Goal: Information Seeking & Learning: Learn about a topic

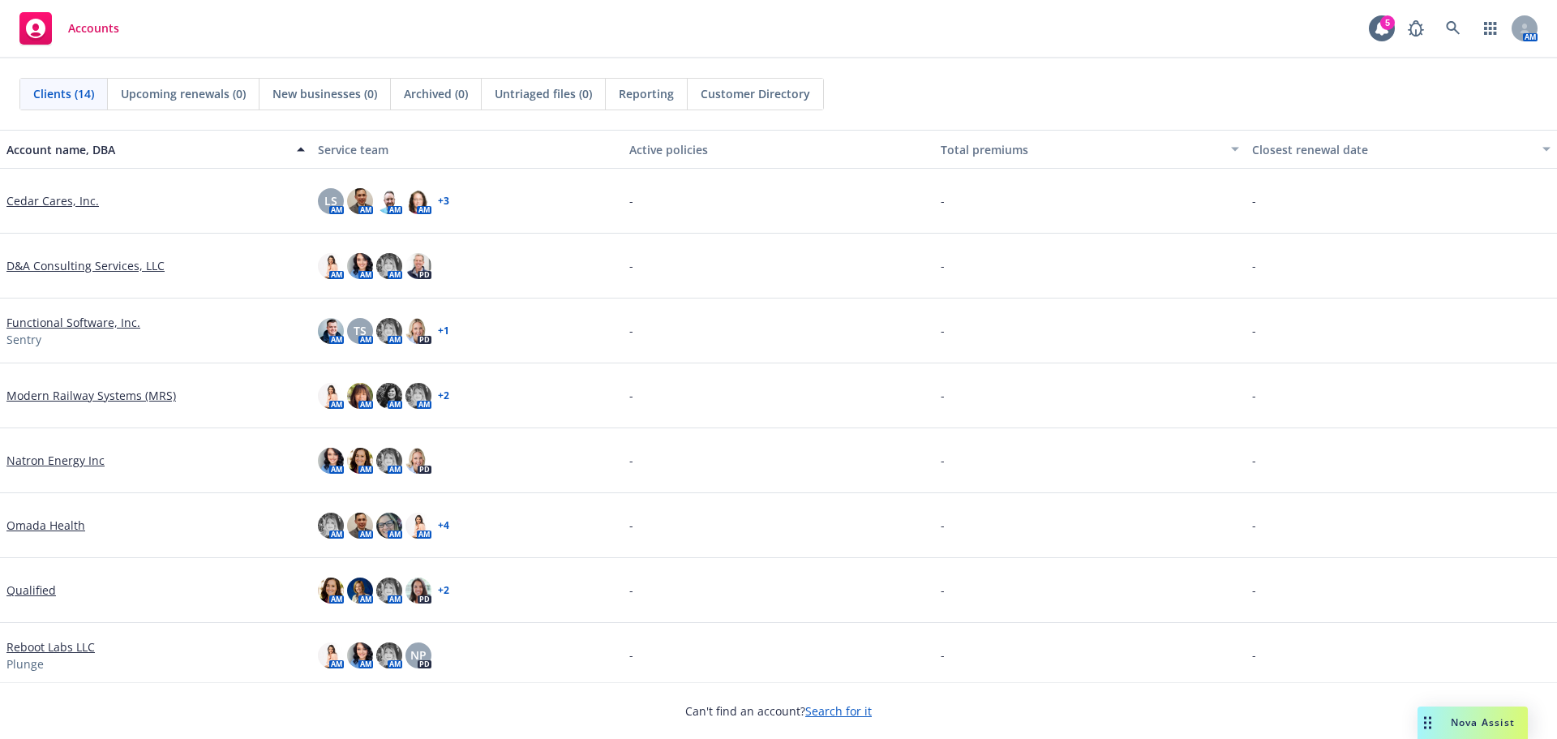
click at [819, 711] on link "Search for it" at bounding box center [838, 710] width 67 height 15
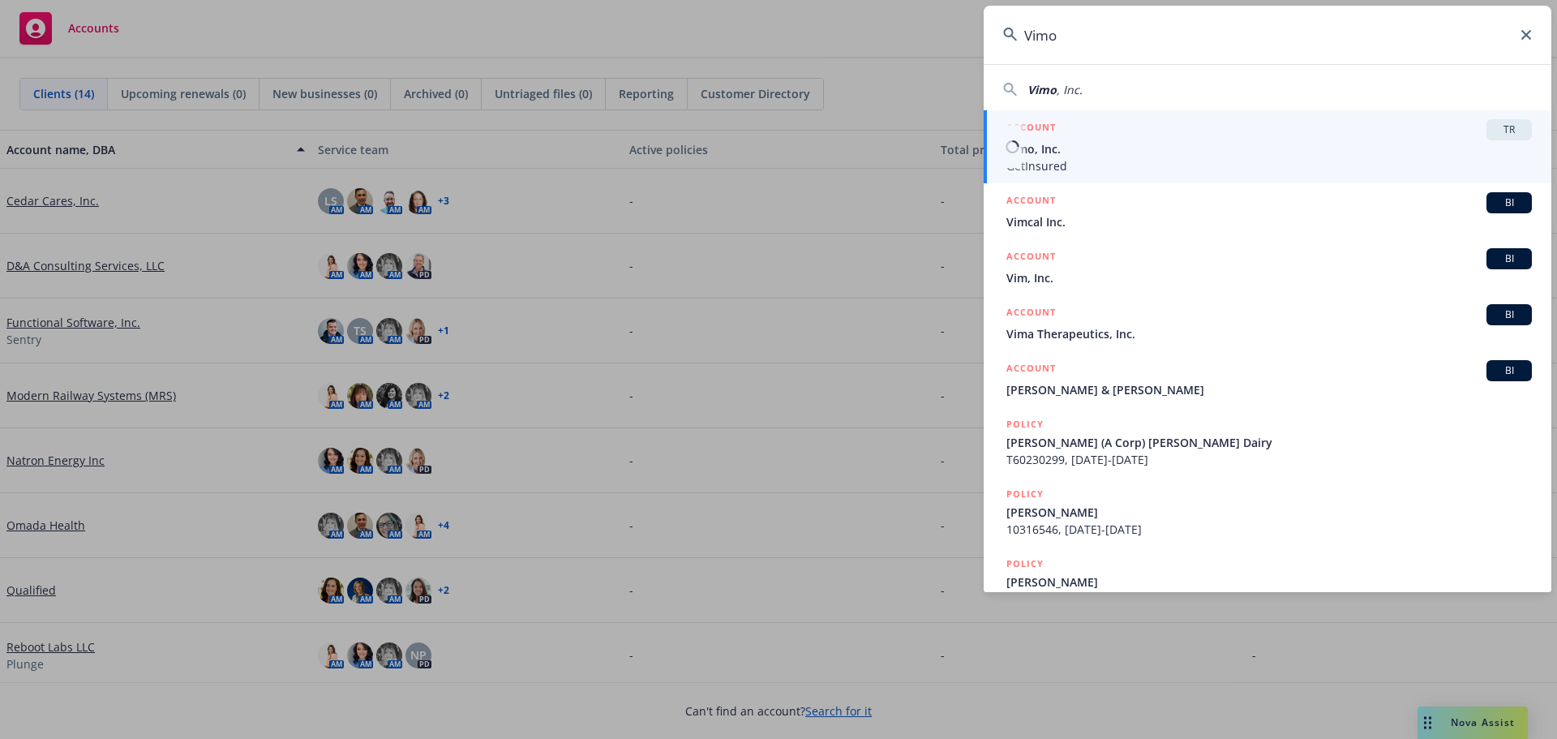
type input "Vimo"
click at [1071, 161] on span "GetInsured" at bounding box center [1270, 165] width 526 height 17
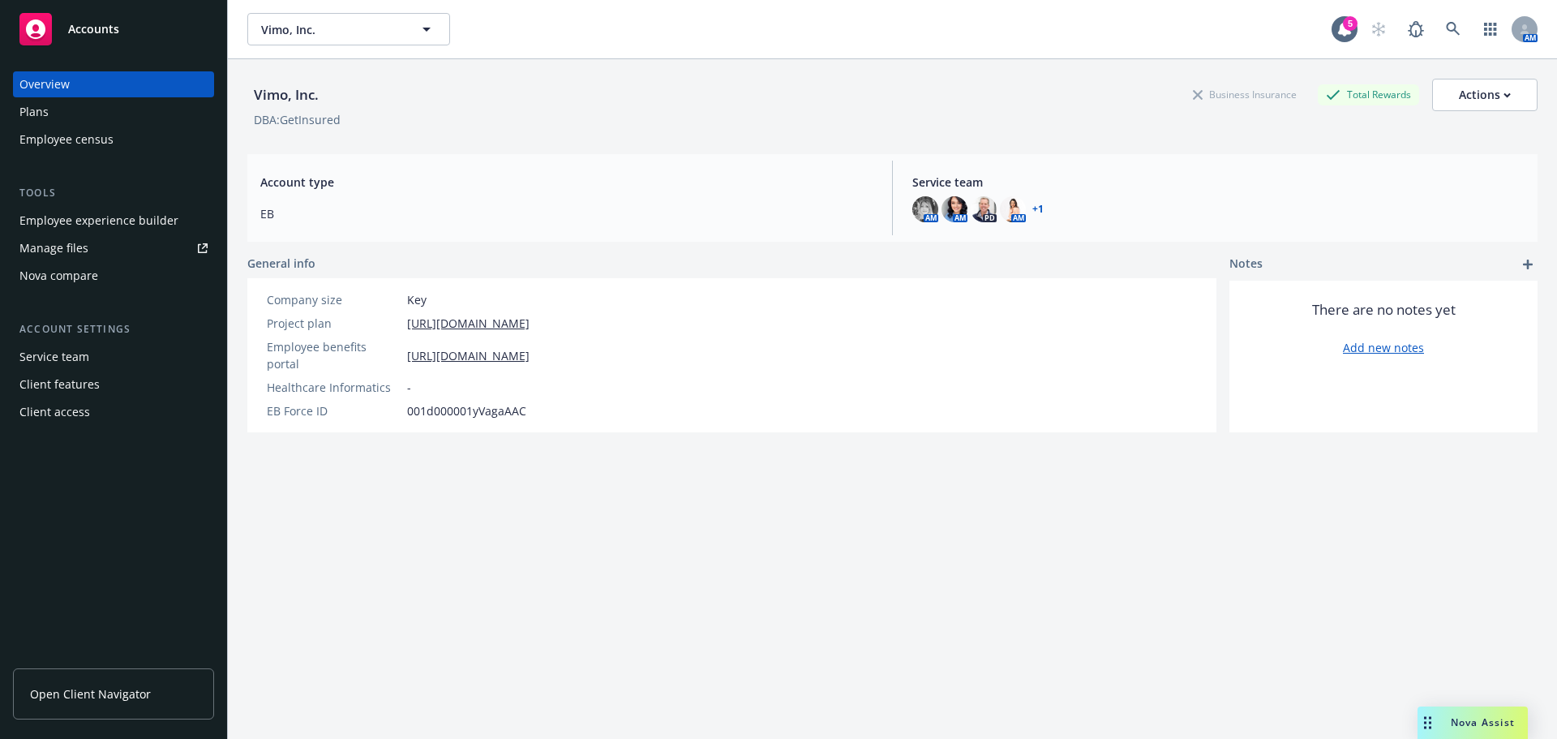
click at [42, 110] on div "Plans" at bounding box center [33, 112] width 29 height 26
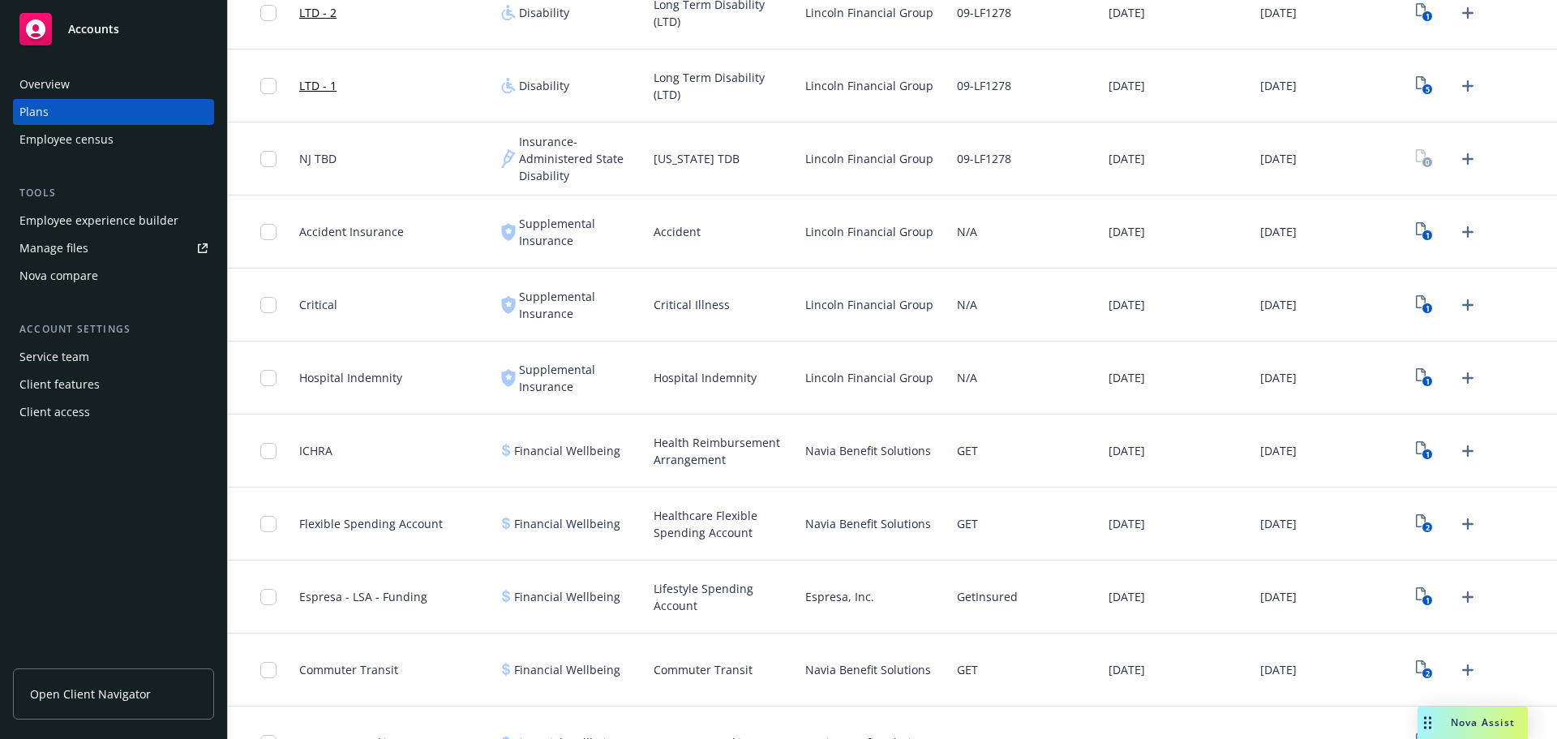
scroll to position [1139, 0]
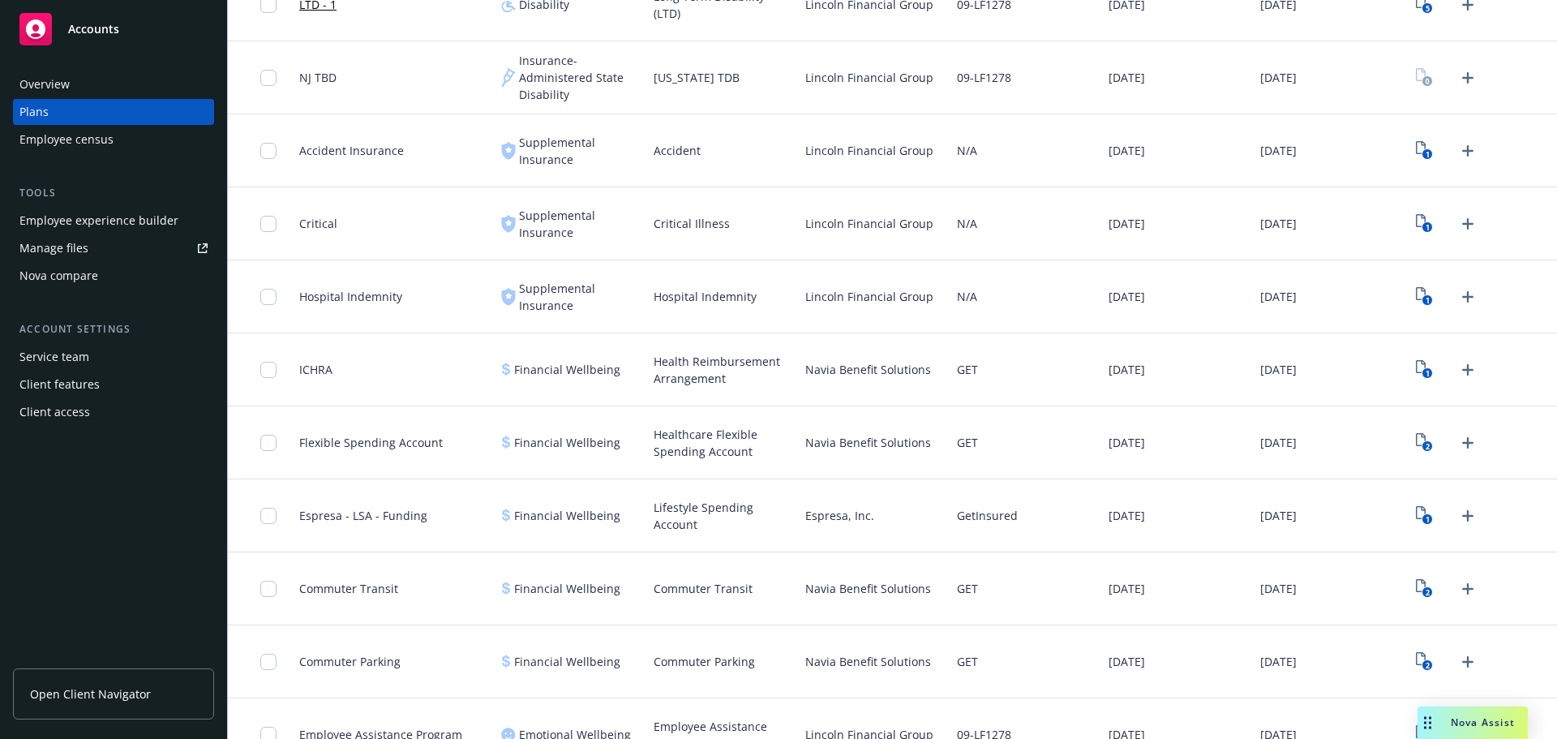
click at [134, 223] on div "Employee experience builder" at bounding box center [98, 221] width 159 height 26
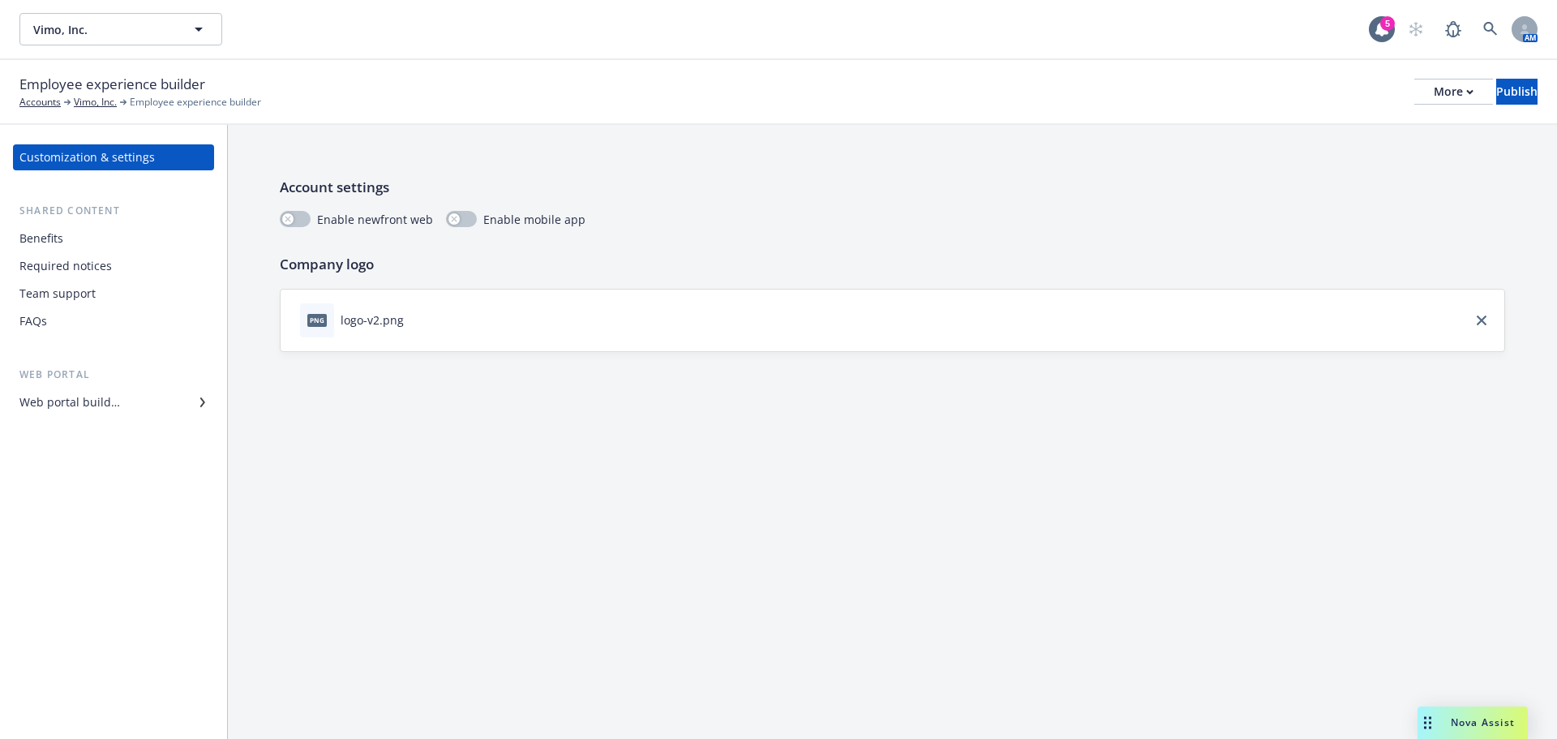
click at [85, 397] on div "Web portal builder" at bounding box center [69, 402] width 101 height 26
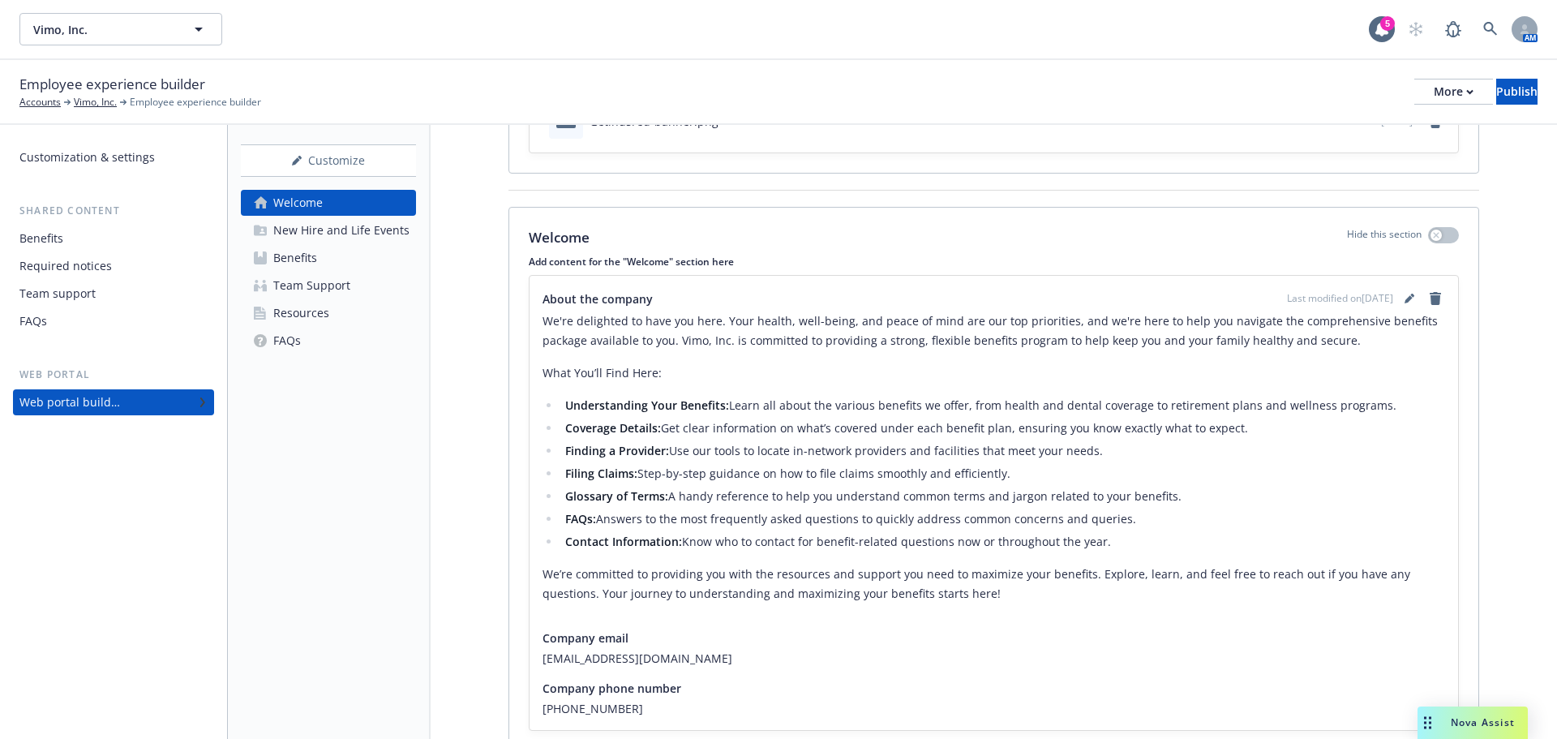
scroll to position [226, 0]
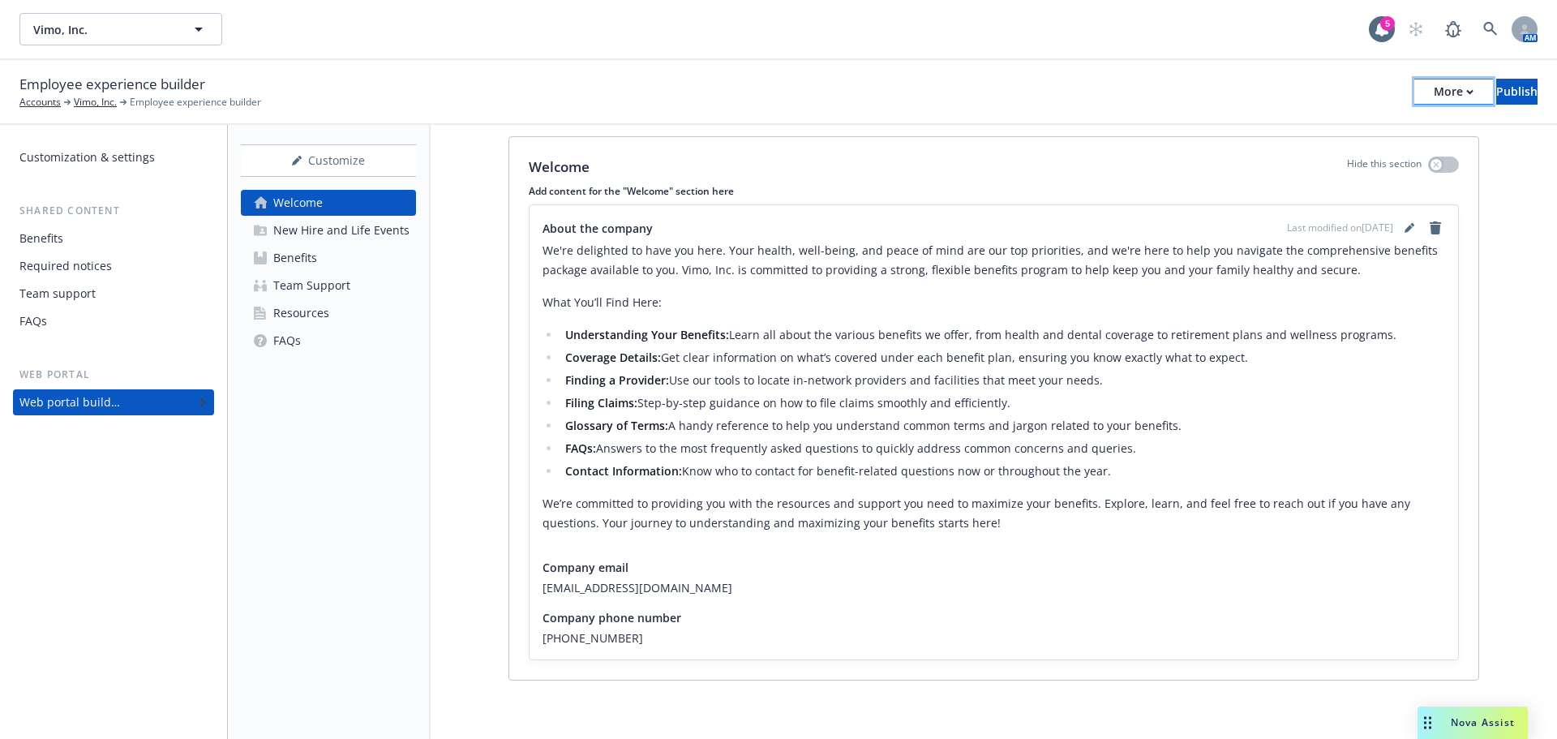
click at [1434, 93] on div "More" at bounding box center [1454, 91] width 40 height 24
click at [1264, 128] on link "Copy preview link" at bounding box center [1320, 128] width 240 height 32
click at [298, 320] on div "Resources" at bounding box center [301, 313] width 56 height 26
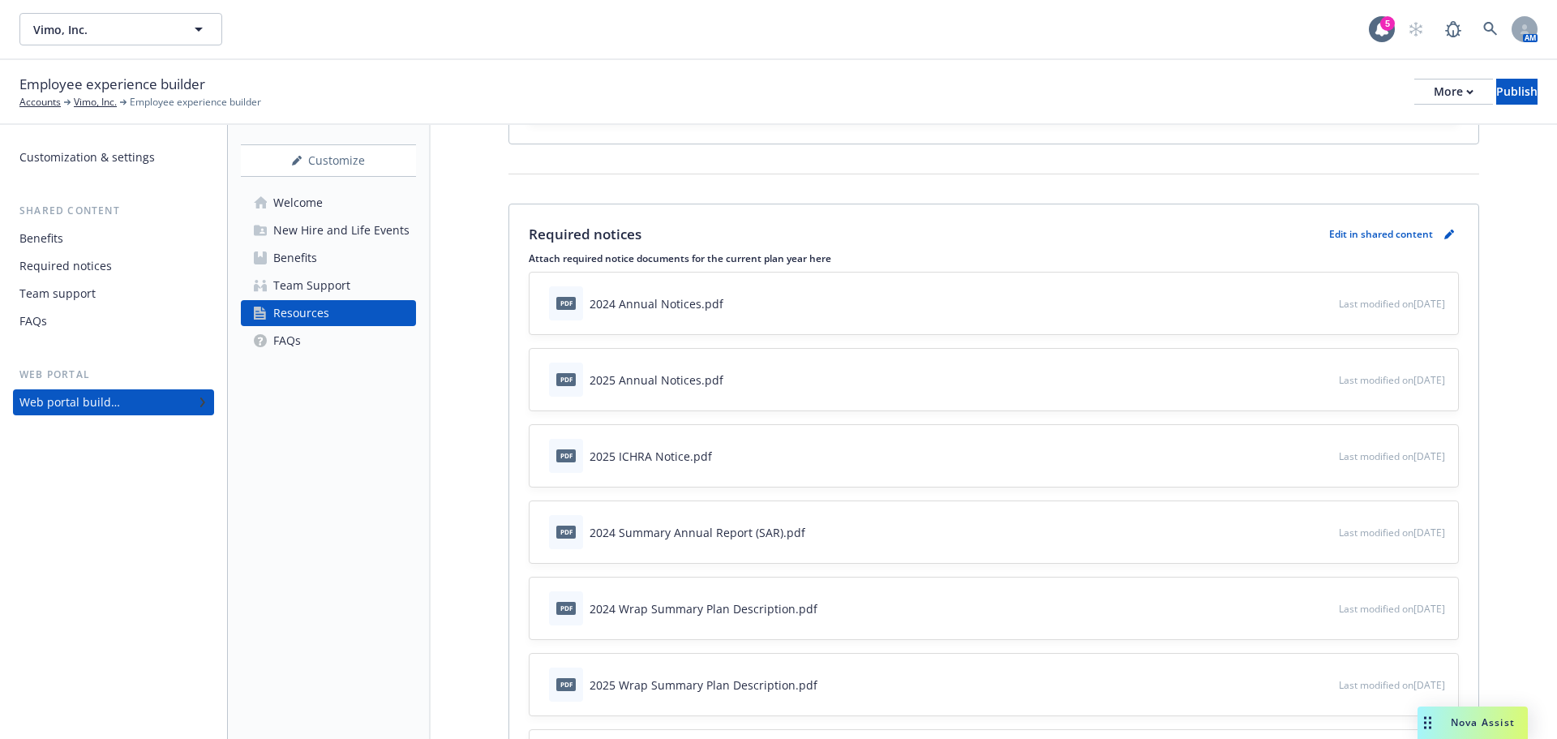
scroll to position [243, 0]
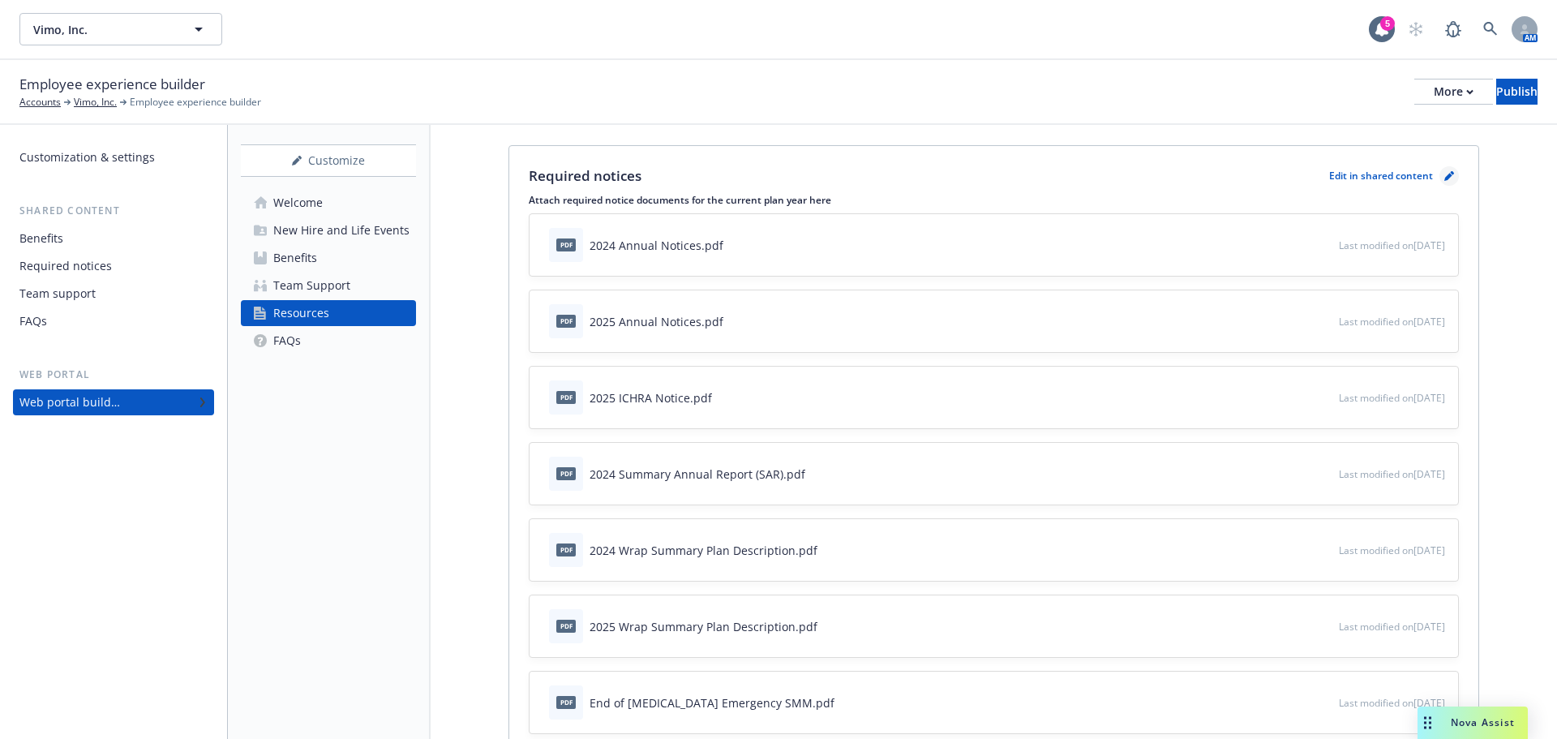
click at [1444, 180] on icon "pencil" at bounding box center [1448, 177] width 8 height 8
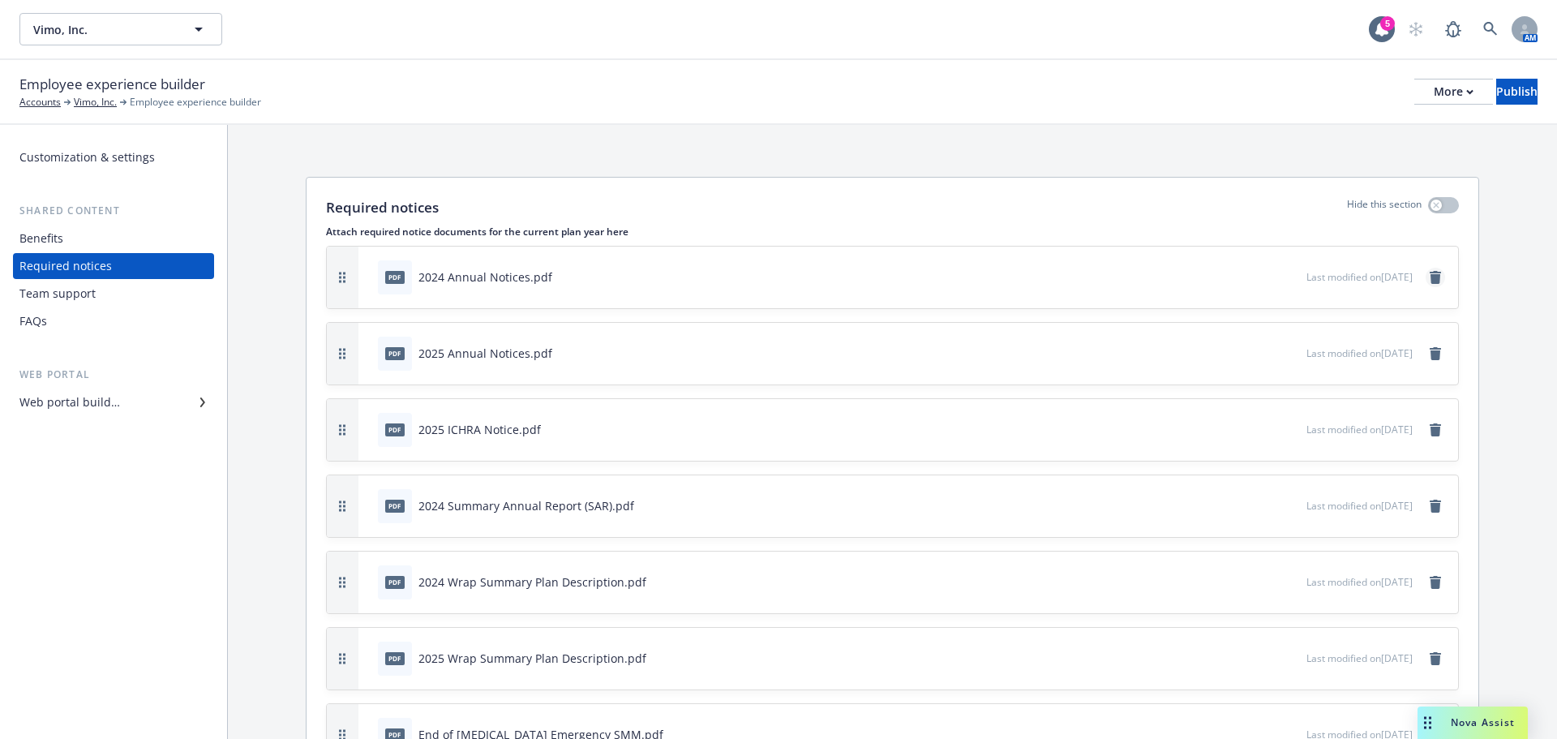
click at [1429, 283] on icon "remove" at bounding box center [1435, 277] width 13 height 13
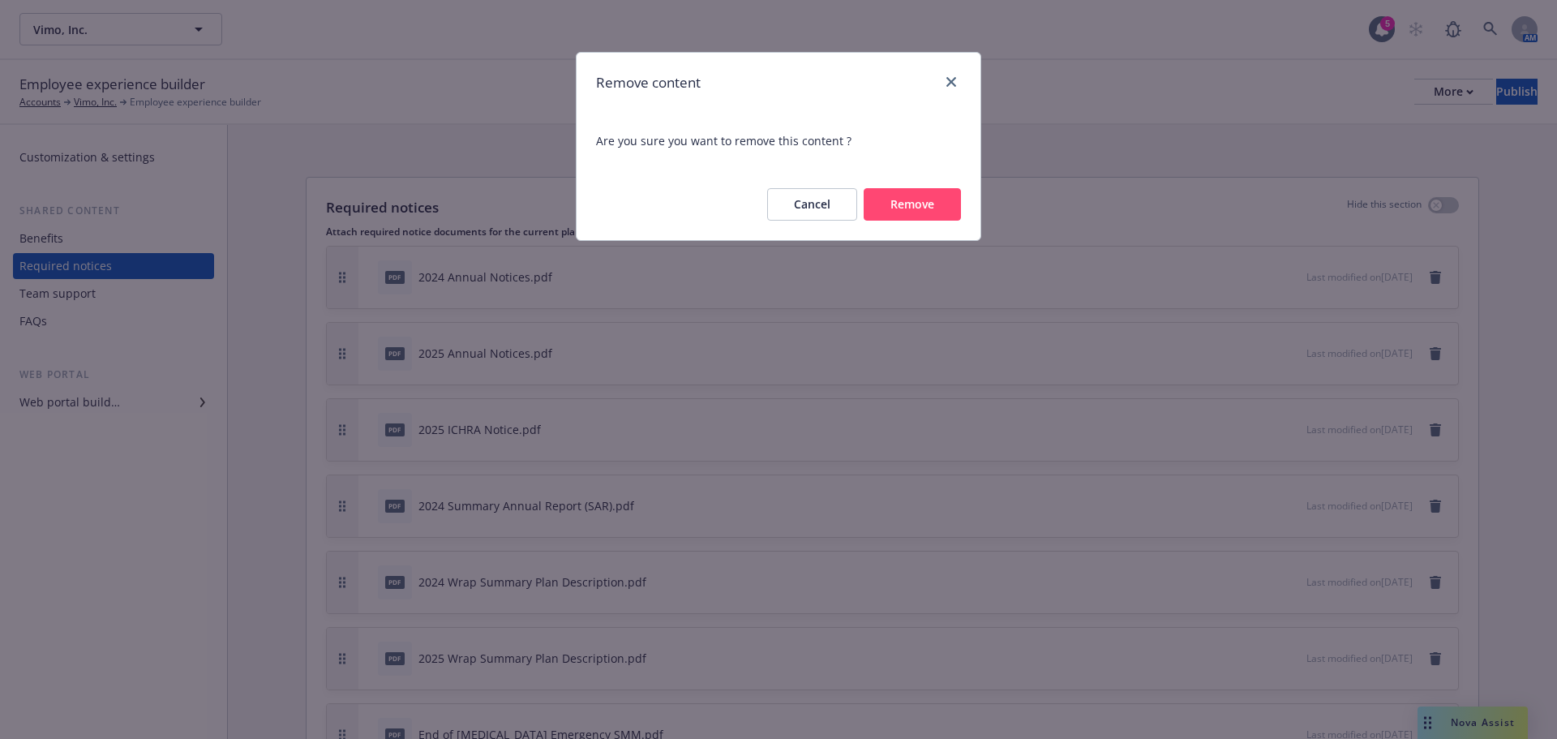
click at [908, 213] on button "Remove" at bounding box center [912, 204] width 97 height 32
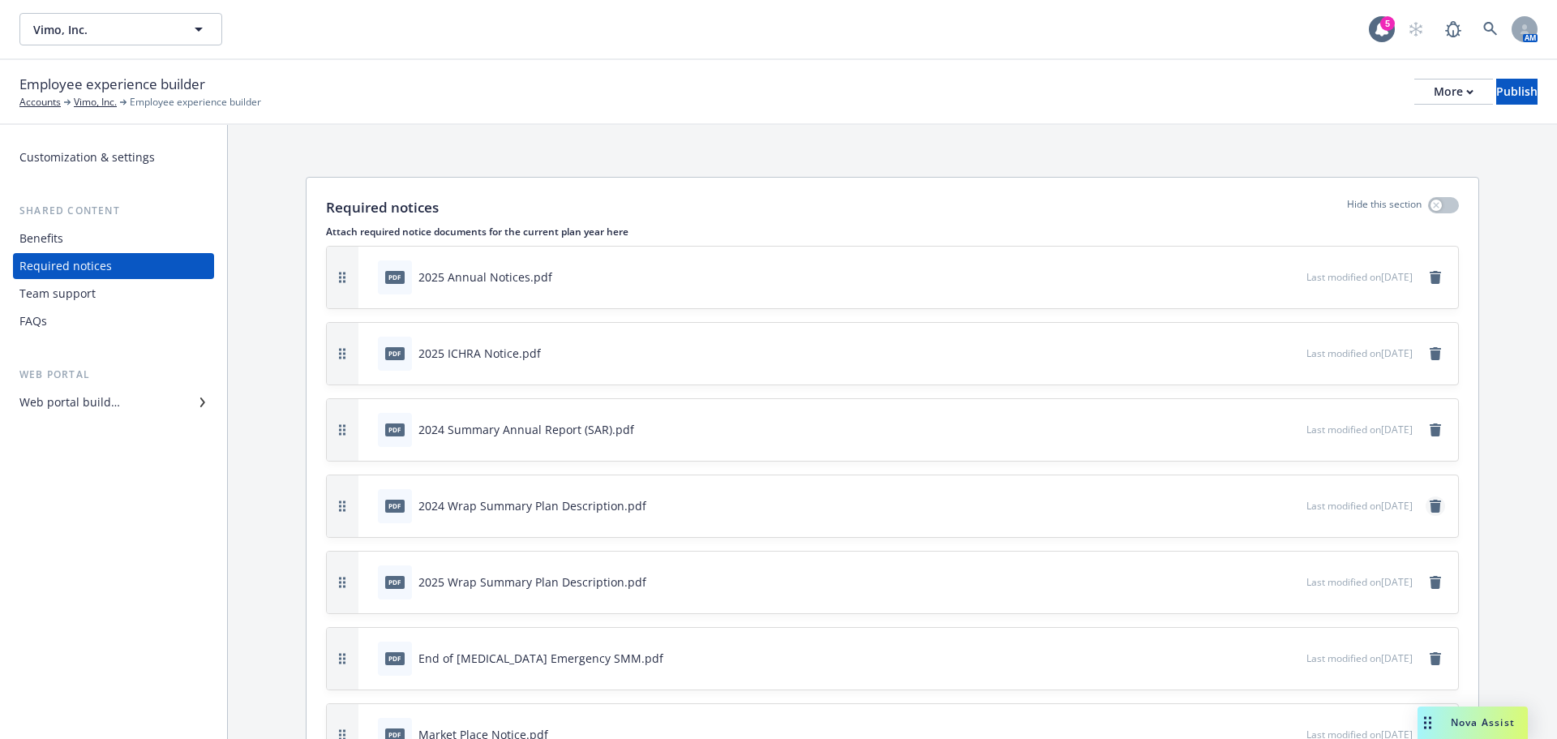
click at [1430, 507] on icon "remove" at bounding box center [1435, 506] width 11 height 13
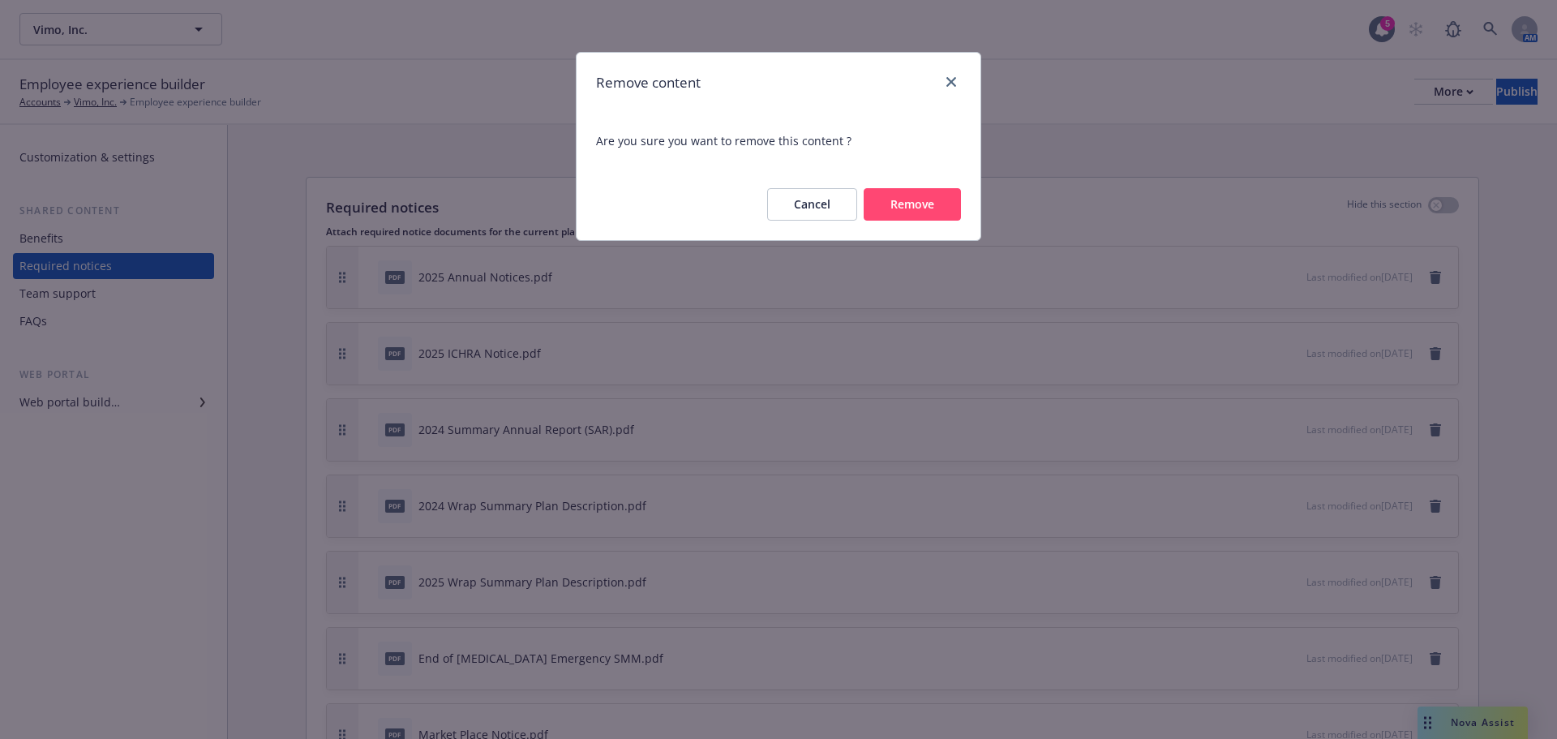
click at [948, 208] on button "Remove" at bounding box center [912, 204] width 97 height 32
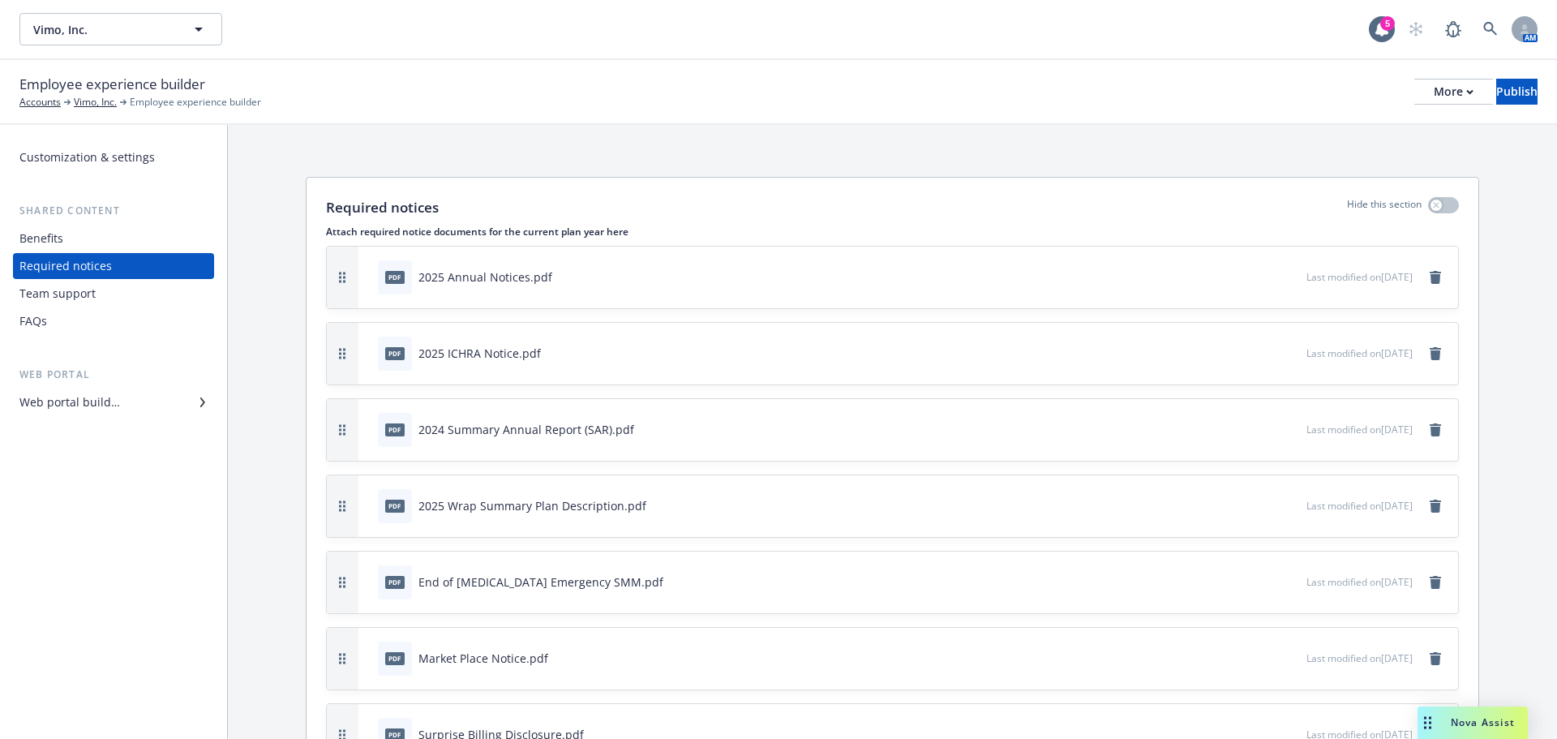
click at [50, 243] on div "Benefits" at bounding box center [41, 238] width 44 height 26
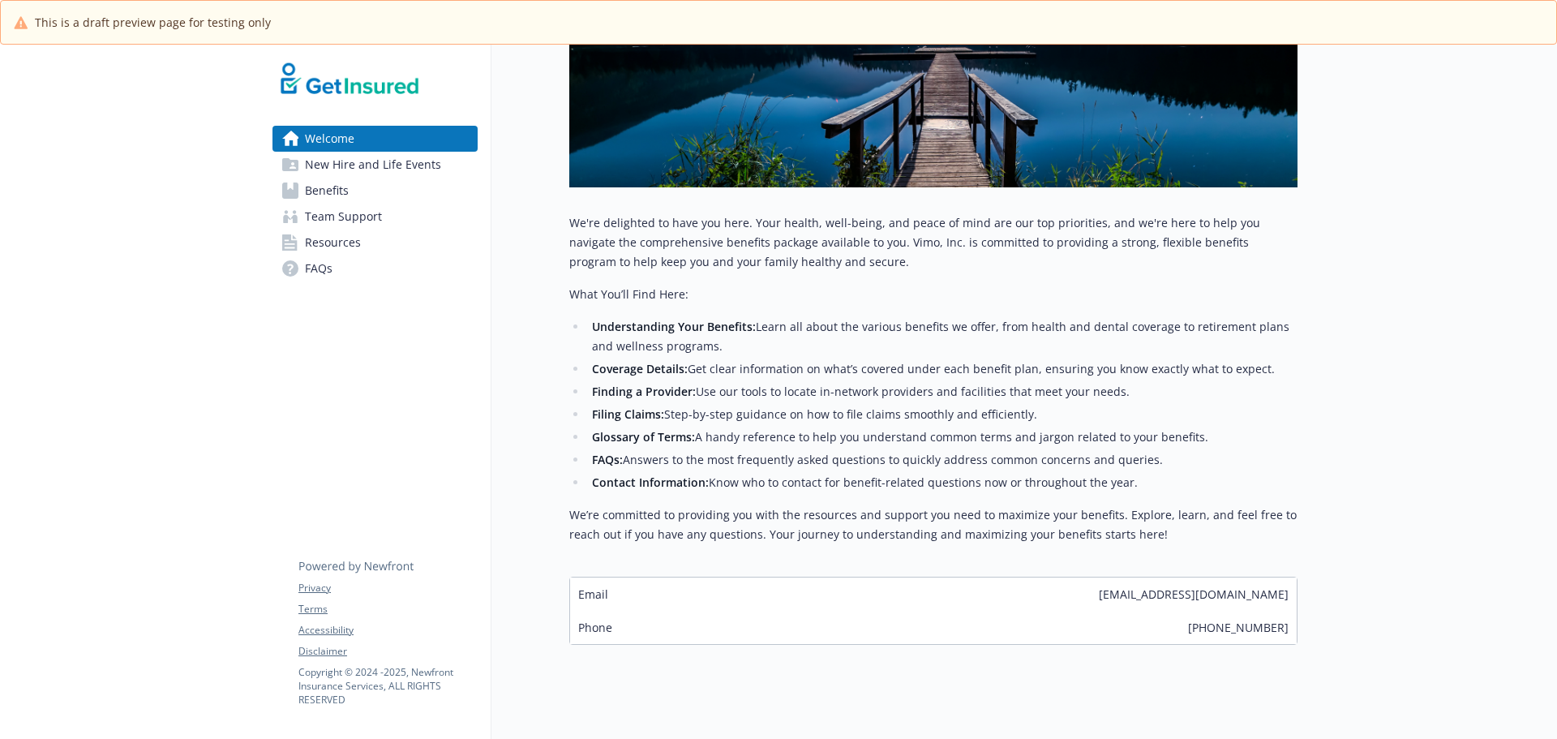
scroll to position [243, 0]
click at [376, 160] on span "New Hire and Life Events" at bounding box center [373, 165] width 136 height 26
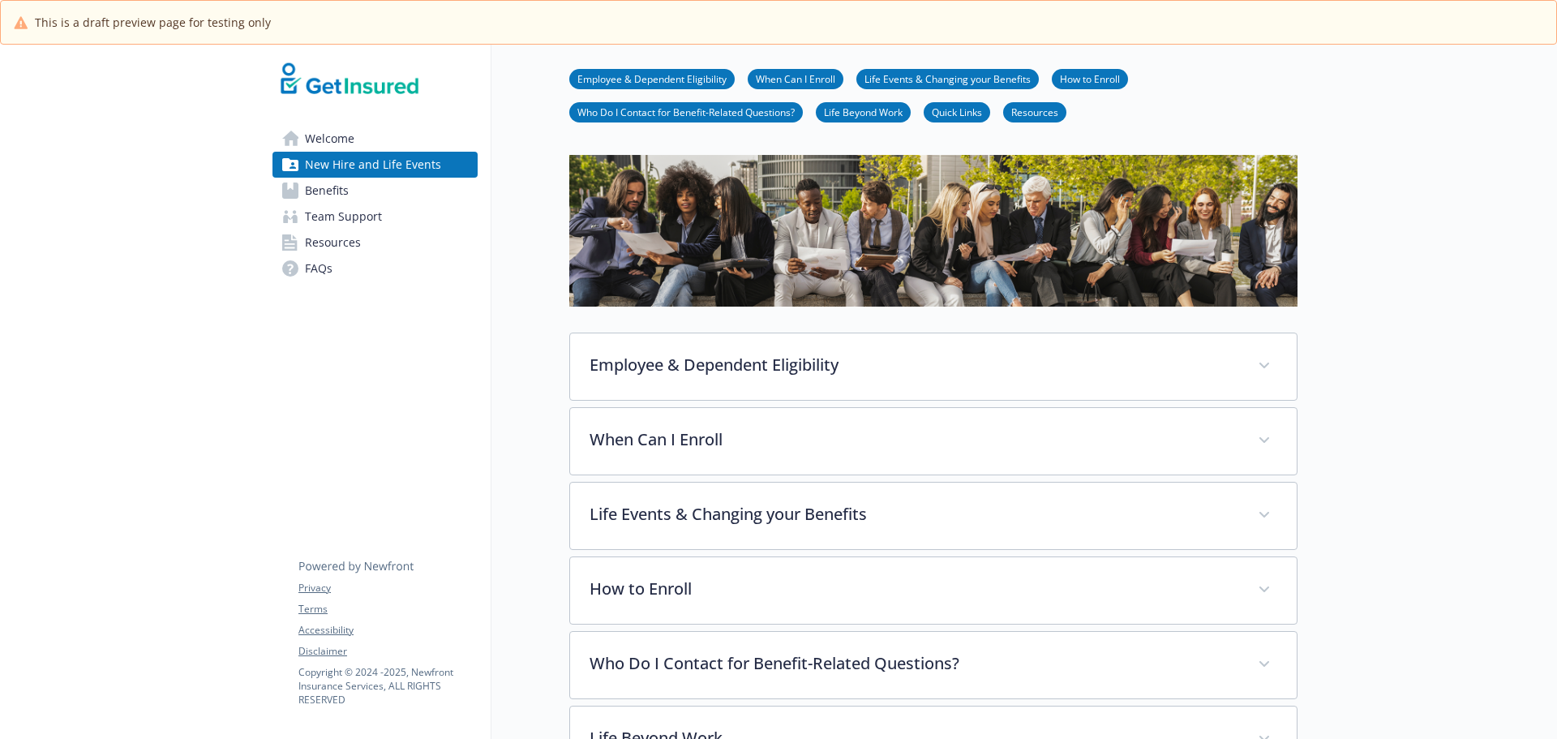
scroll to position [243, 0]
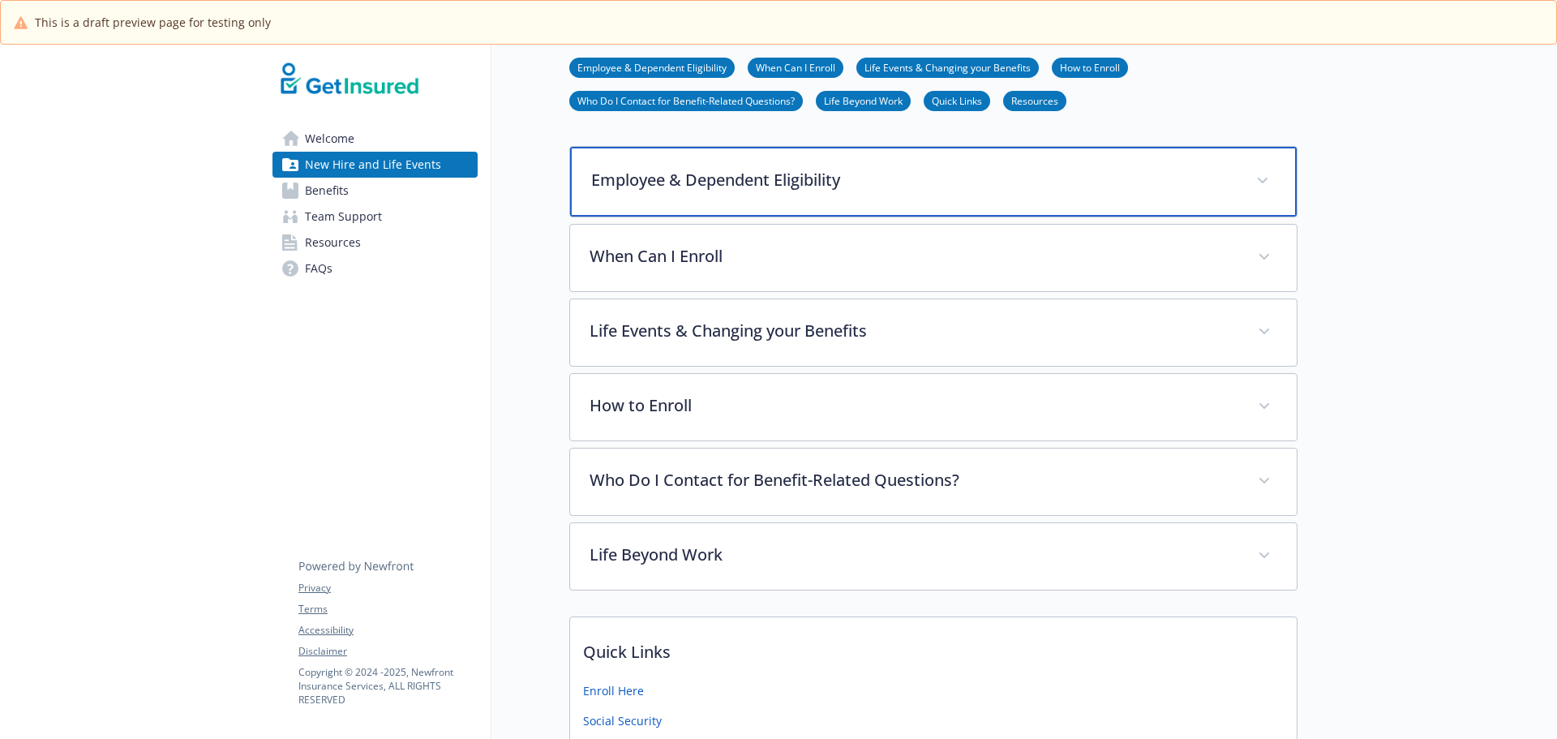
click at [847, 195] on div "Employee & Dependent Eligibility" at bounding box center [933, 182] width 727 height 70
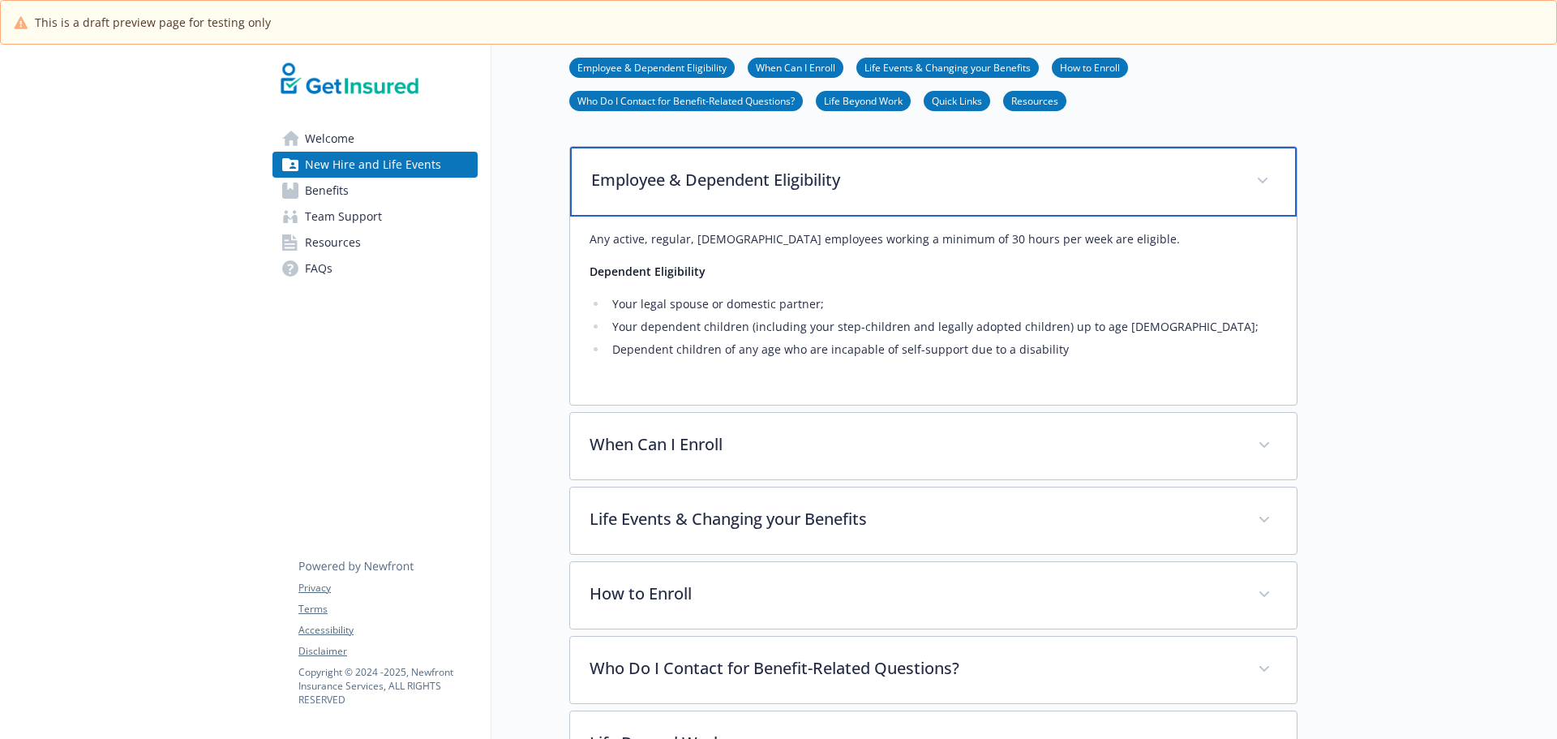
click at [847, 195] on div "Employee & Dependent Eligibility" at bounding box center [933, 182] width 727 height 70
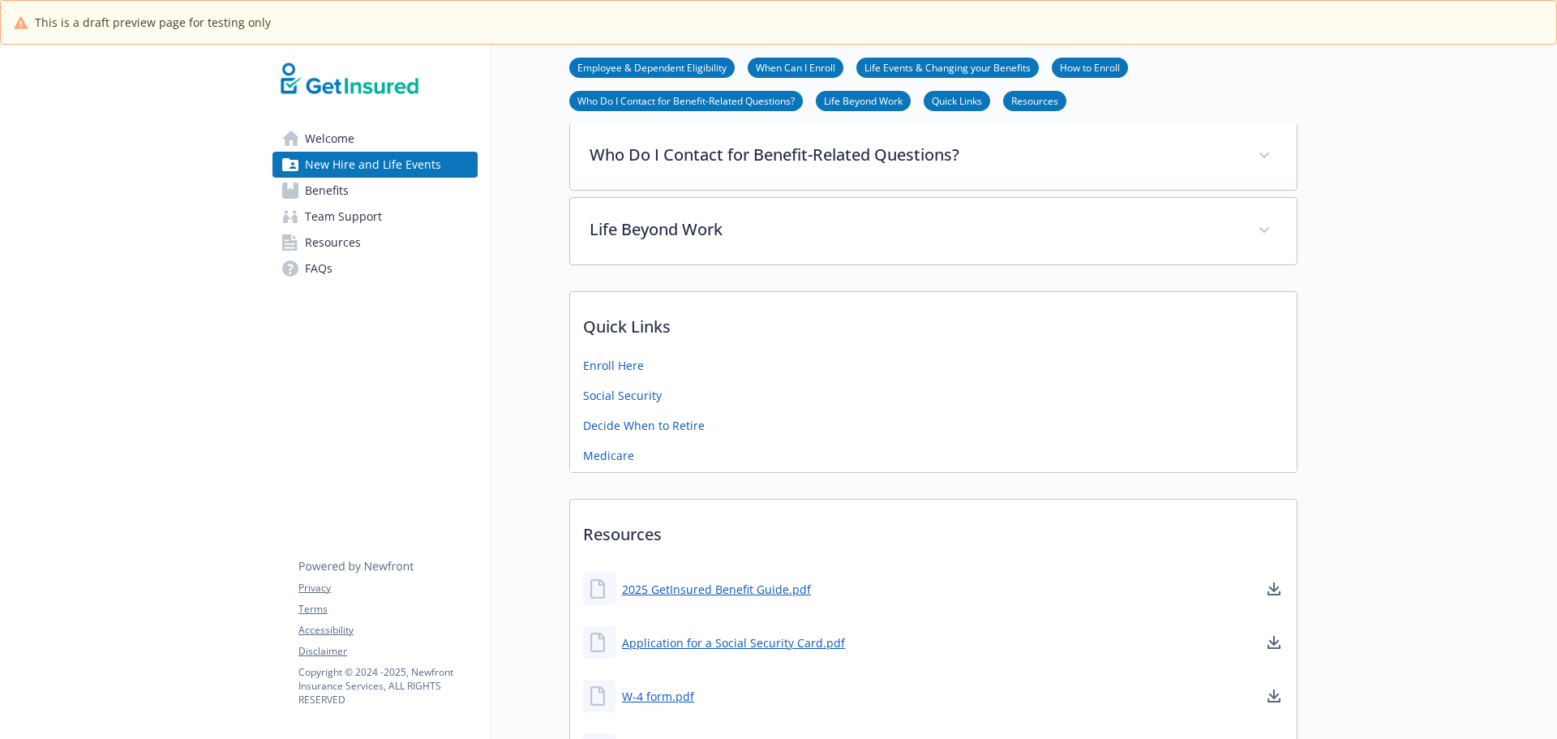
scroll to position [649, 0]
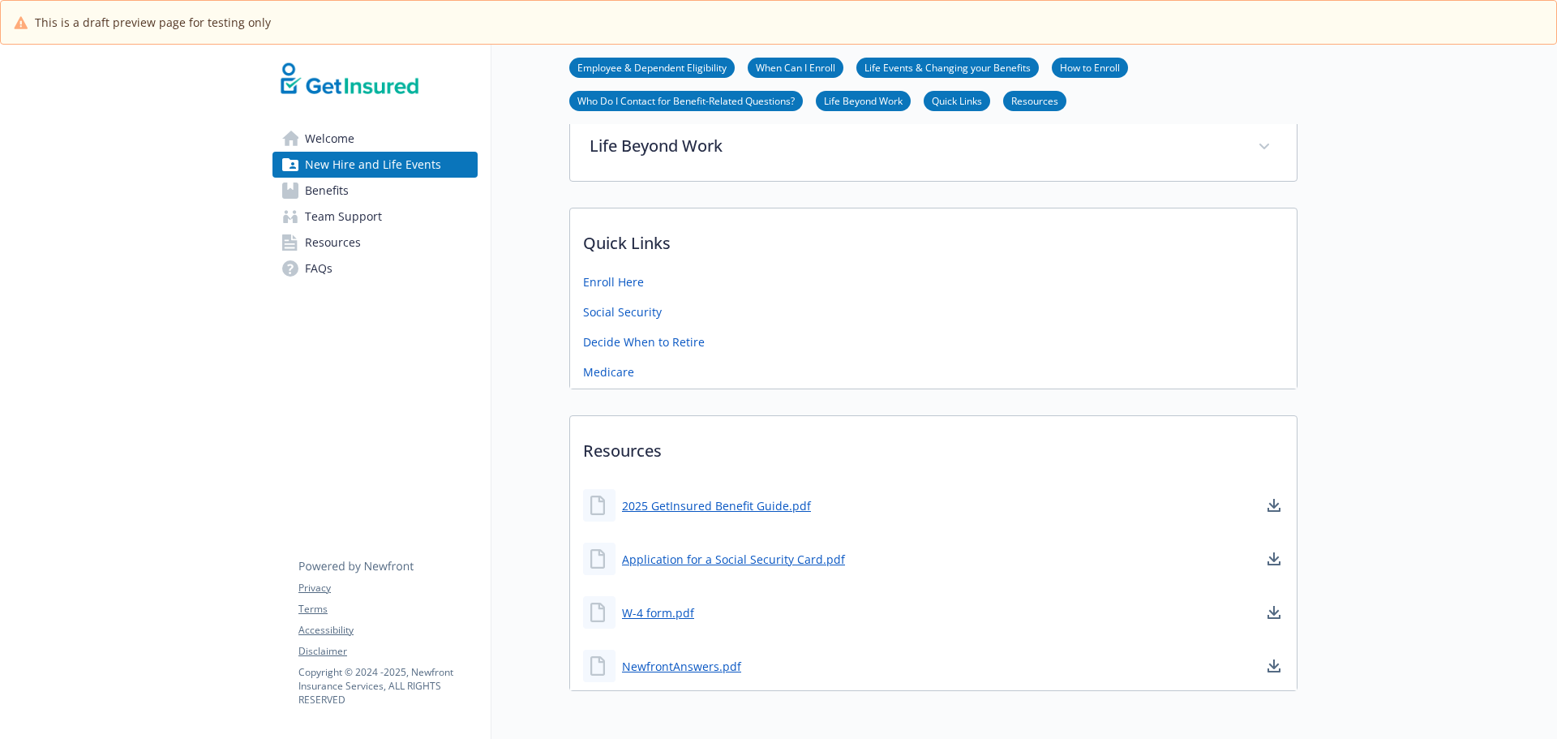
click at [336, 191] on span "Benefits" at bounding box center [327, 191] width 44 height 26
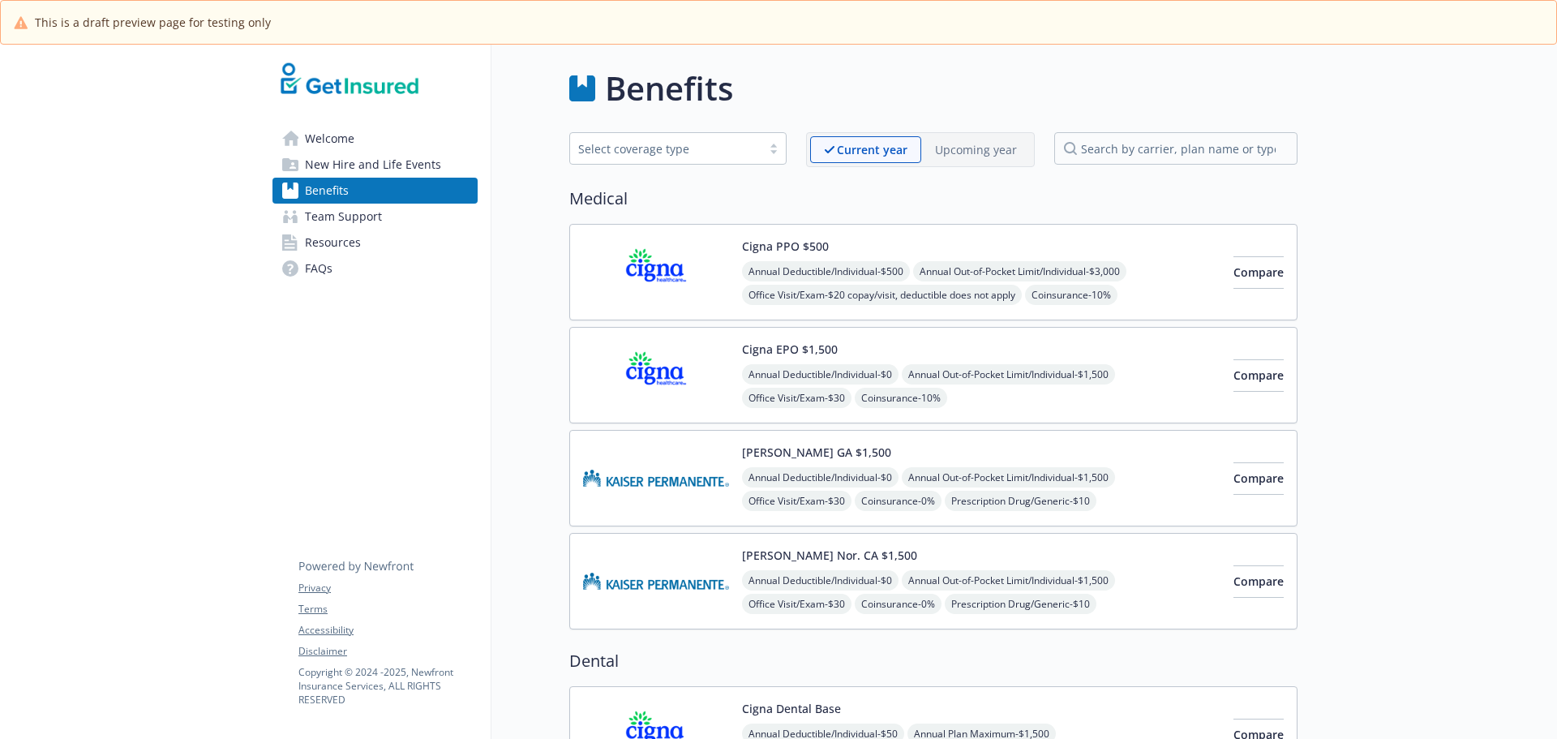
click at [1148, 294] on div "Annual Deductible/Individual - $500 Annual Out-of-Pocket Limit/Individual - $3,…" at bounding box center [981, 330] width 479 height 139
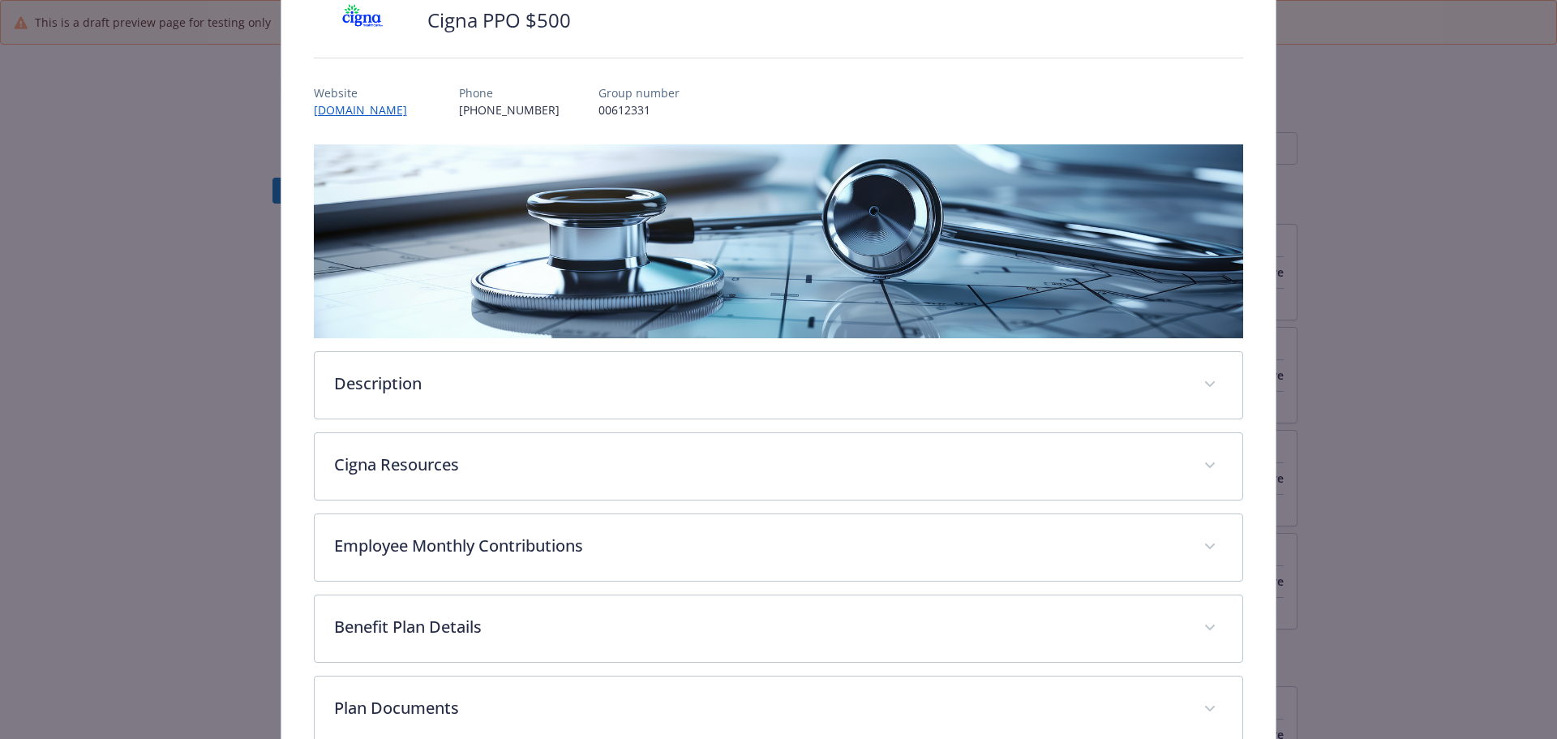
scroll to position [130, 0]
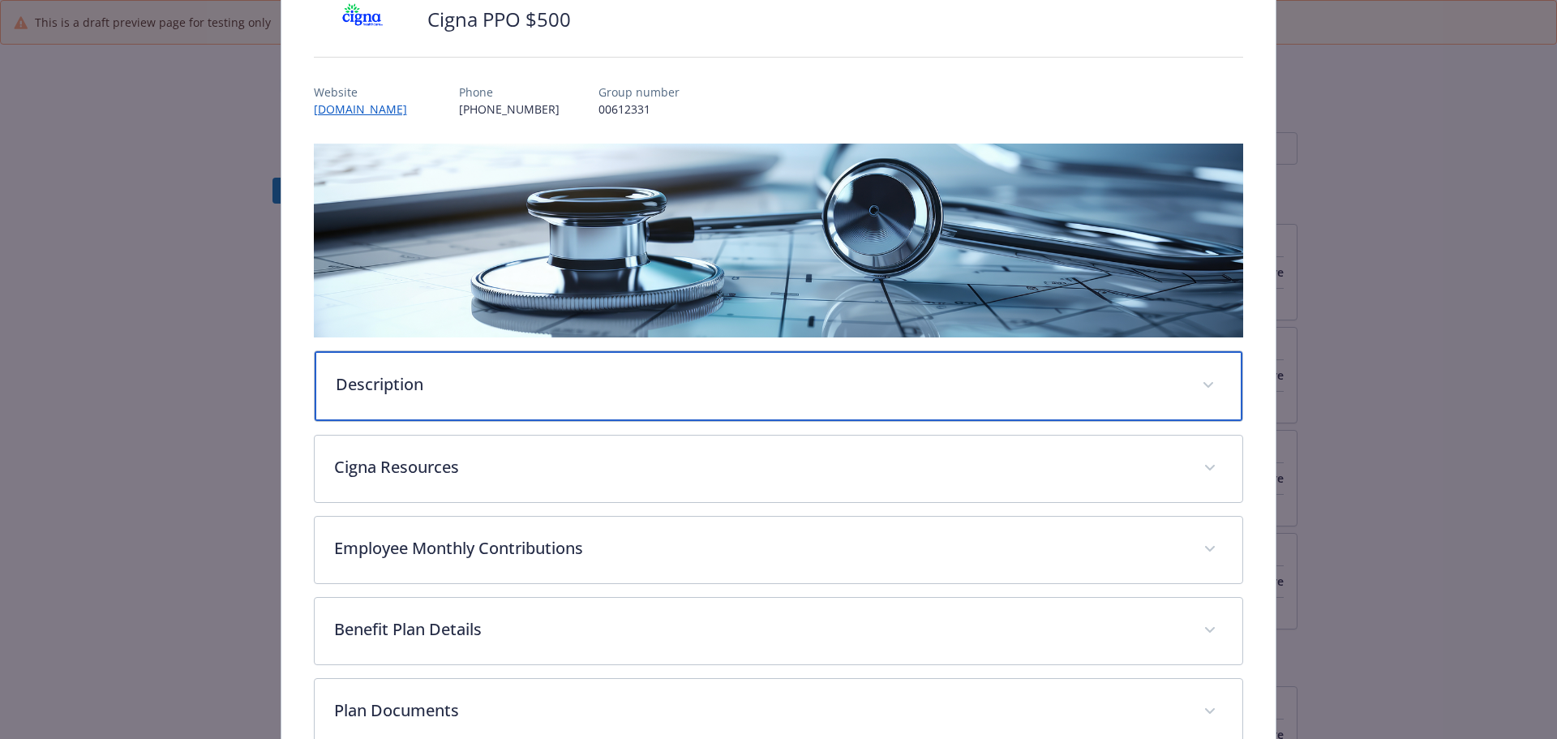
click at [534, 393] on div "Description" at bounding box center [779, 386] width 929 height 70
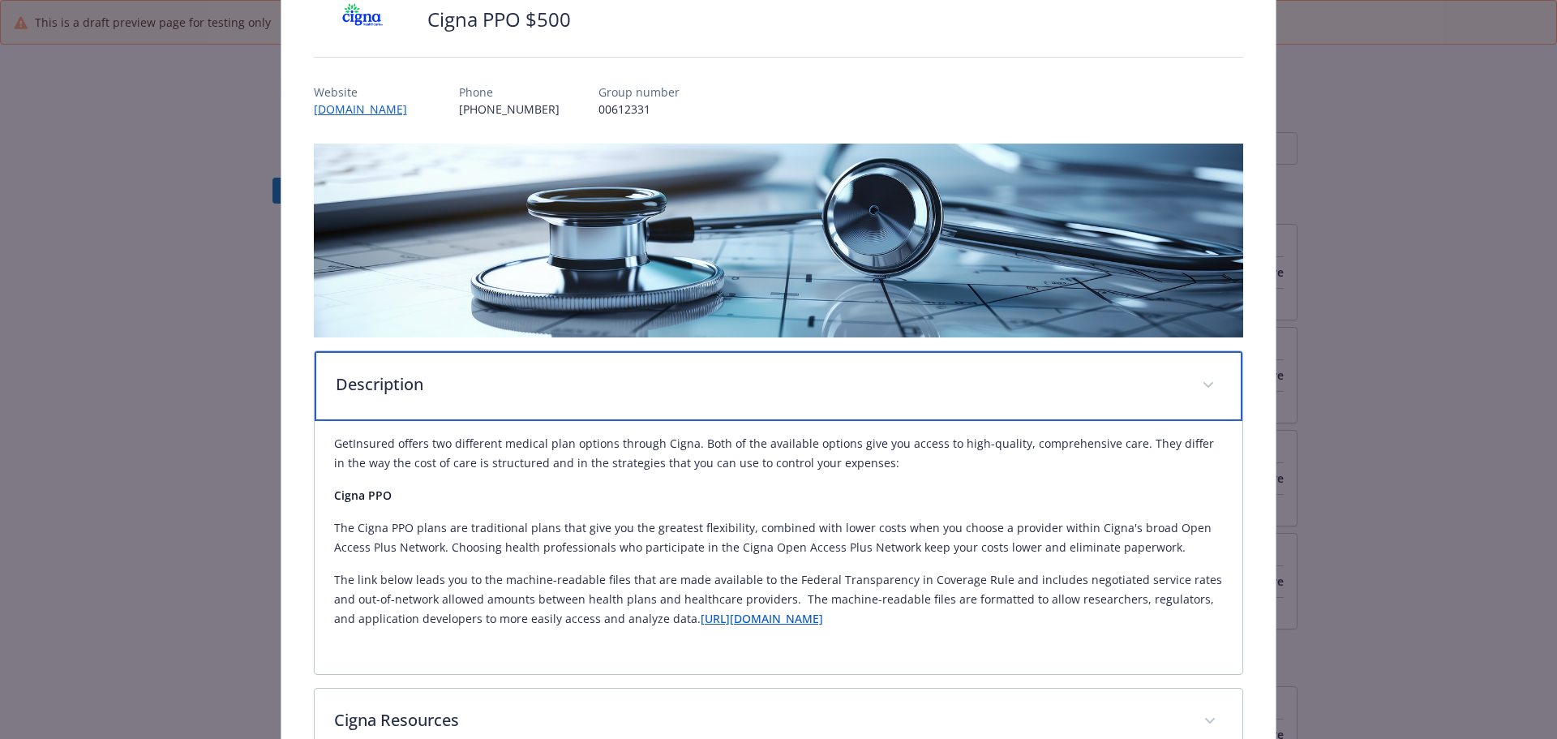
click at [534, 393] on p "Description" at bounding box center [760, 384] width 848 height 24
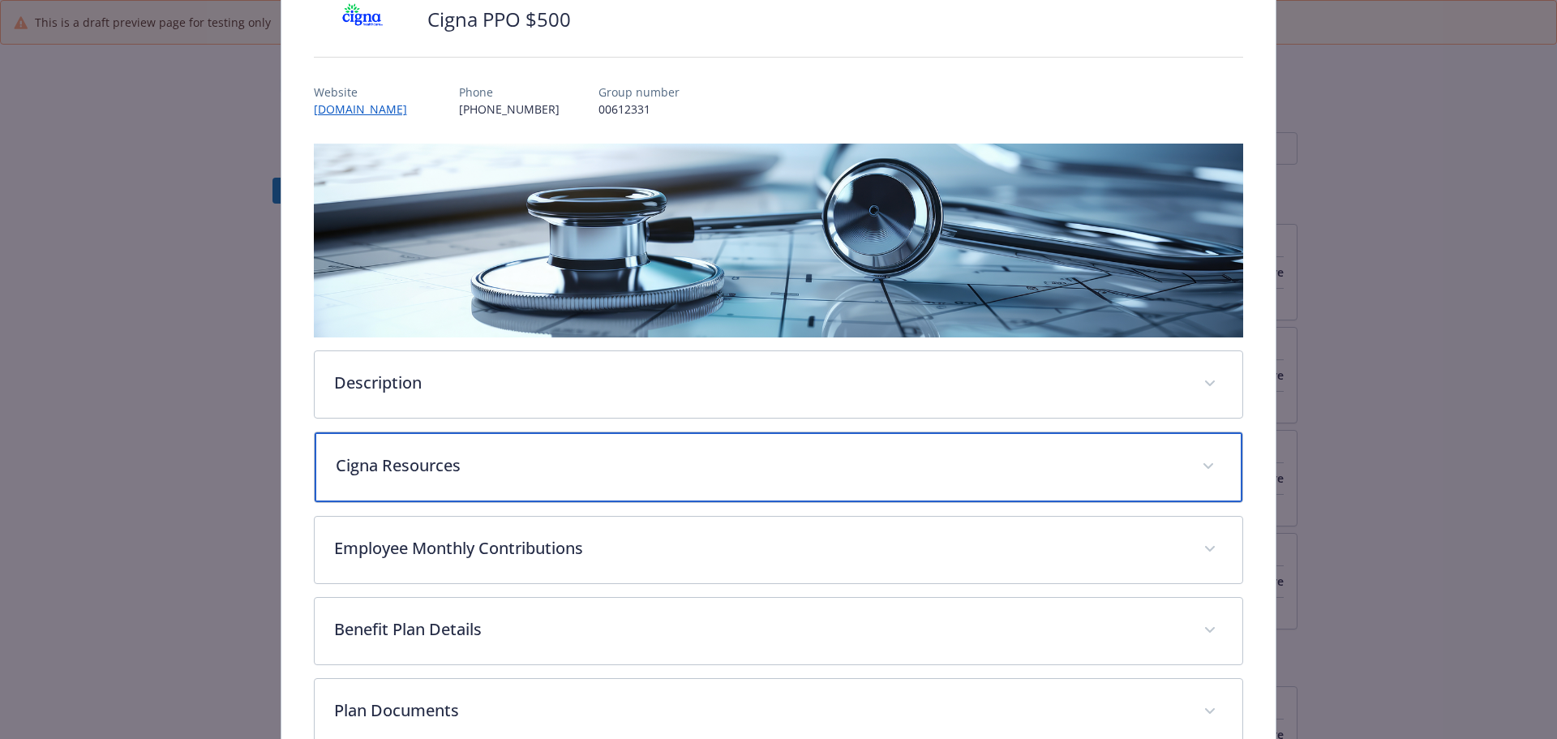
click at [533, 470] on p "Cigna Resources" at bounding box center [760, 465] width 848 height 24
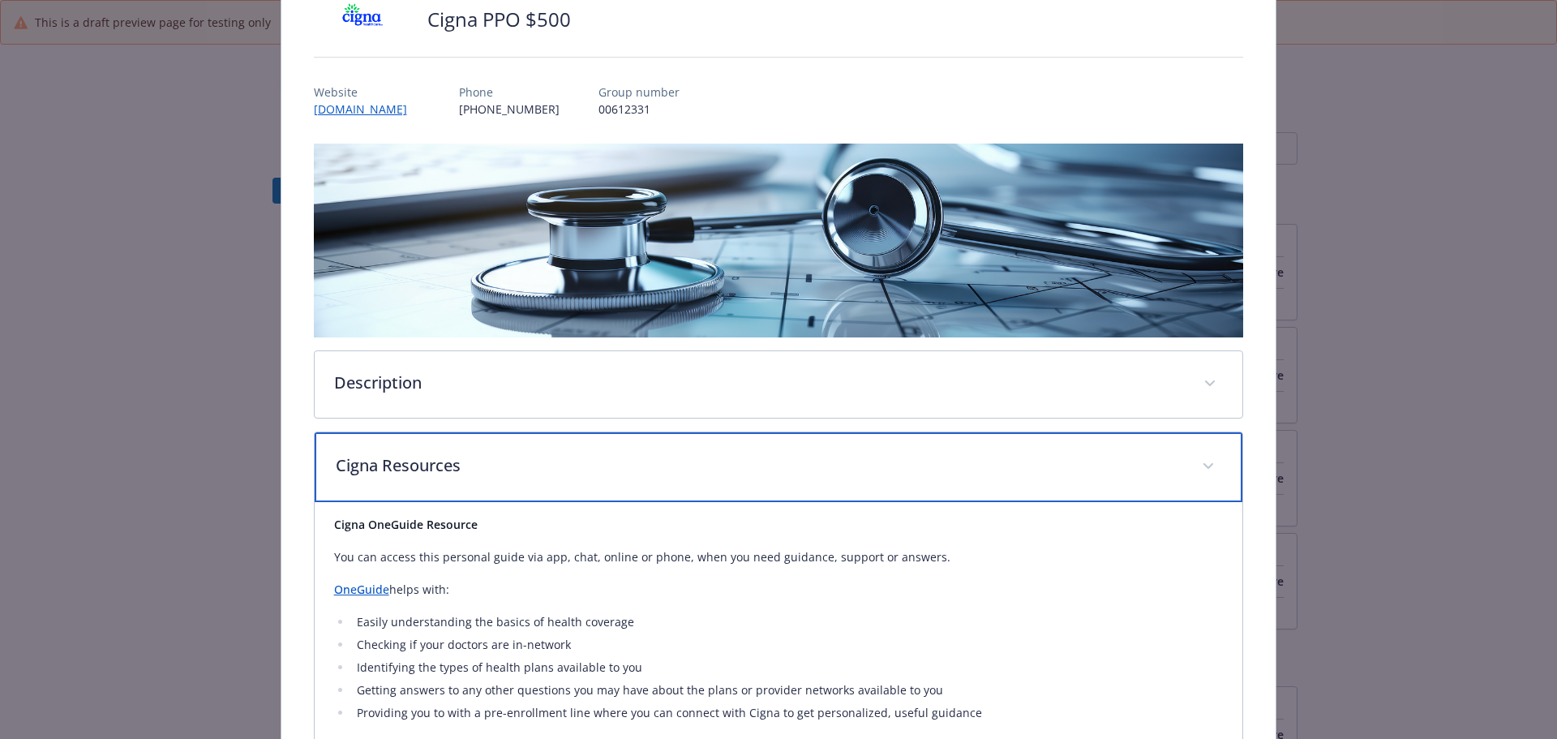
click at [533, 470] on p "Cigna Resources" at bounding box center [760, 465] width 848 height 24
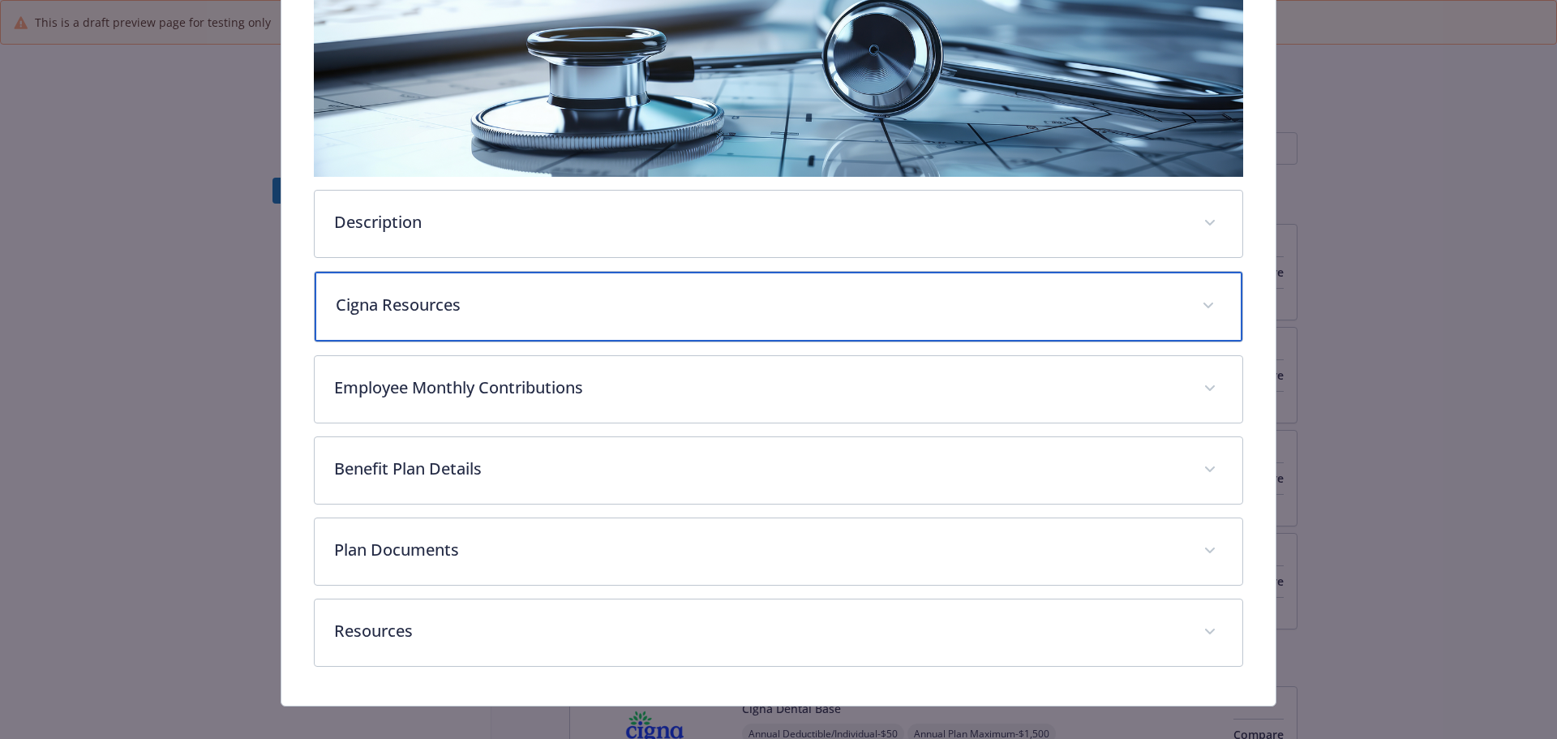
scroll to position [308, 0]
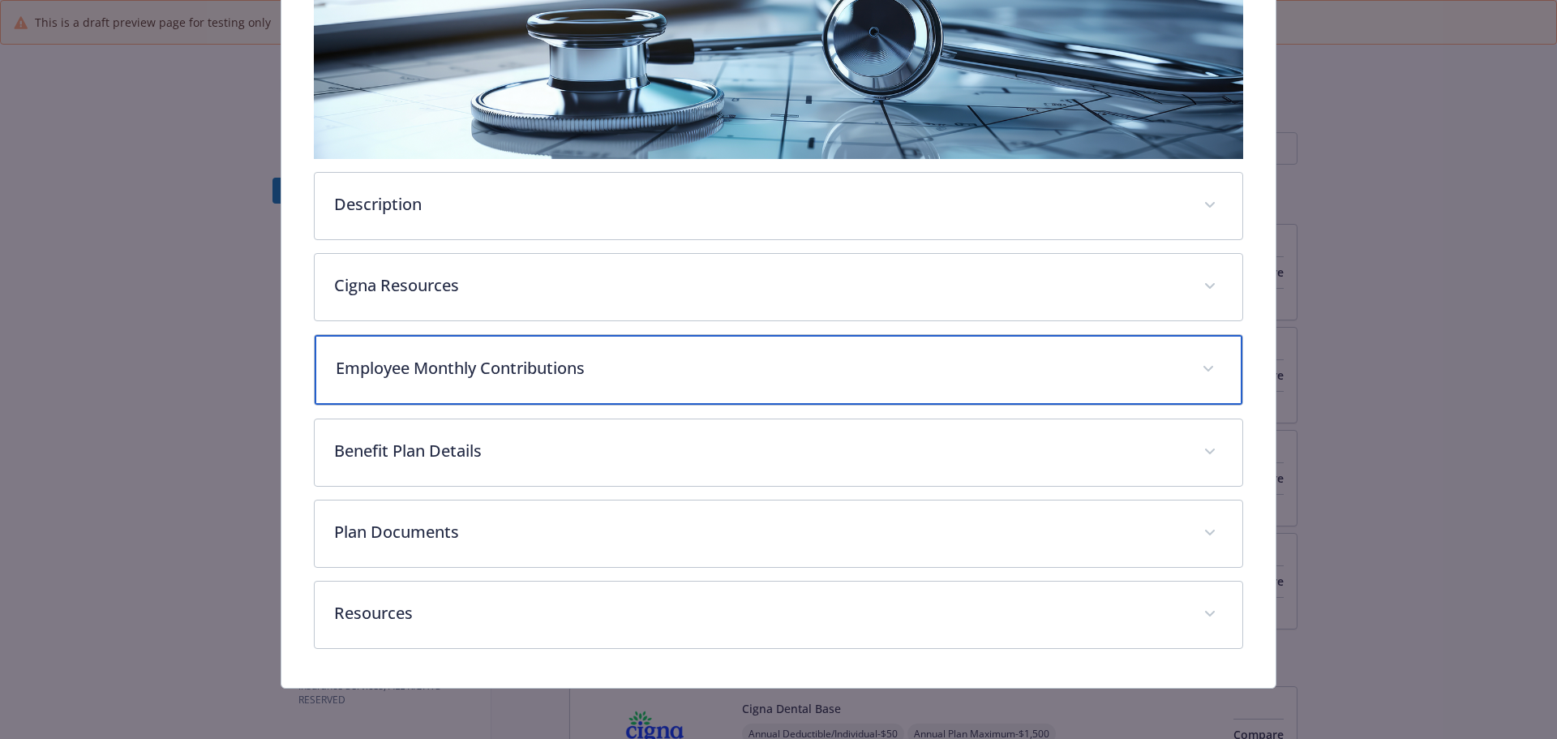
click at [600, 365] on p "Employee Monthly Contributions" at bounding box center [760, 368] width 848 height 24
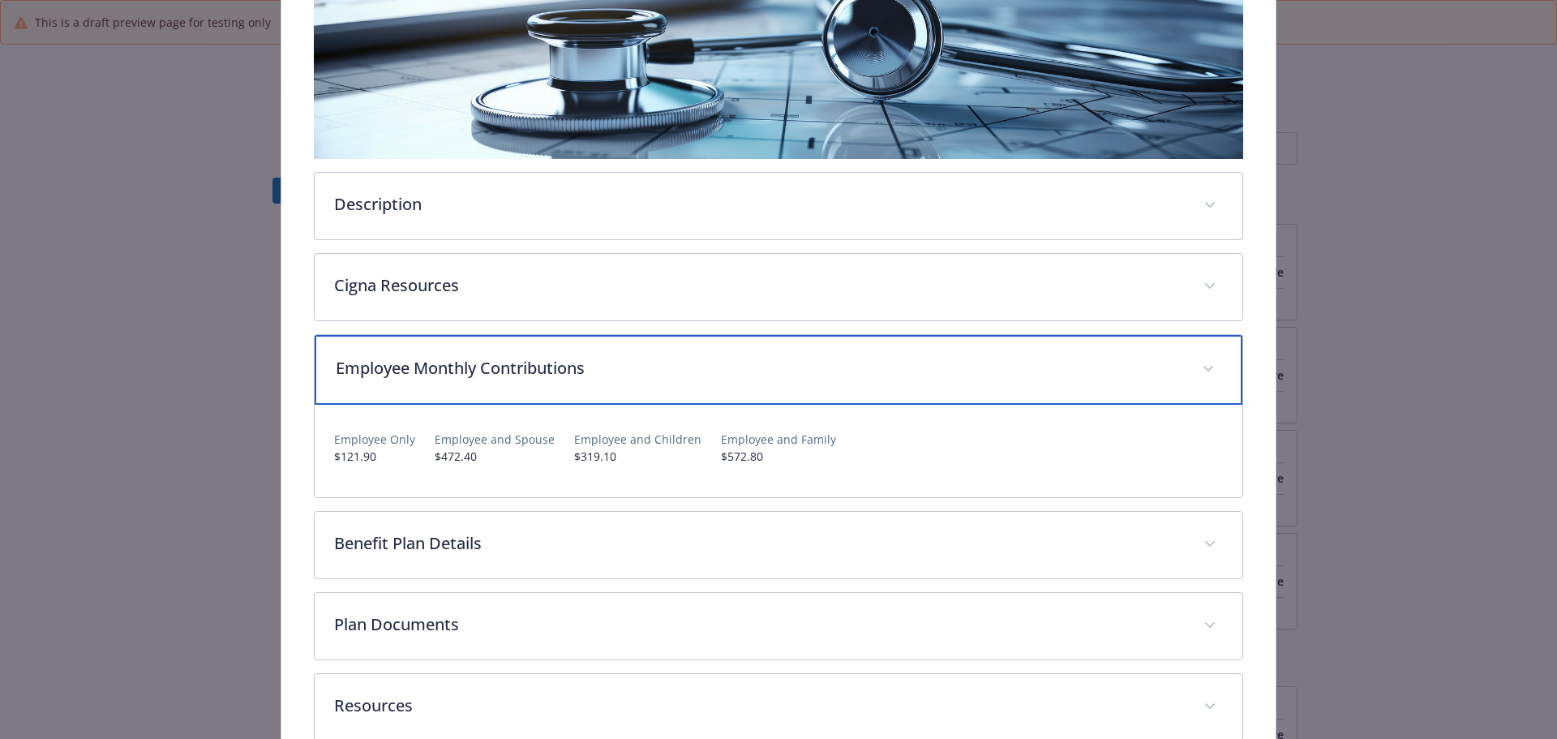
click at [655, 383] on div "Employee Monthly Contributions" at bounding box center [779, 370] width 929 height 70
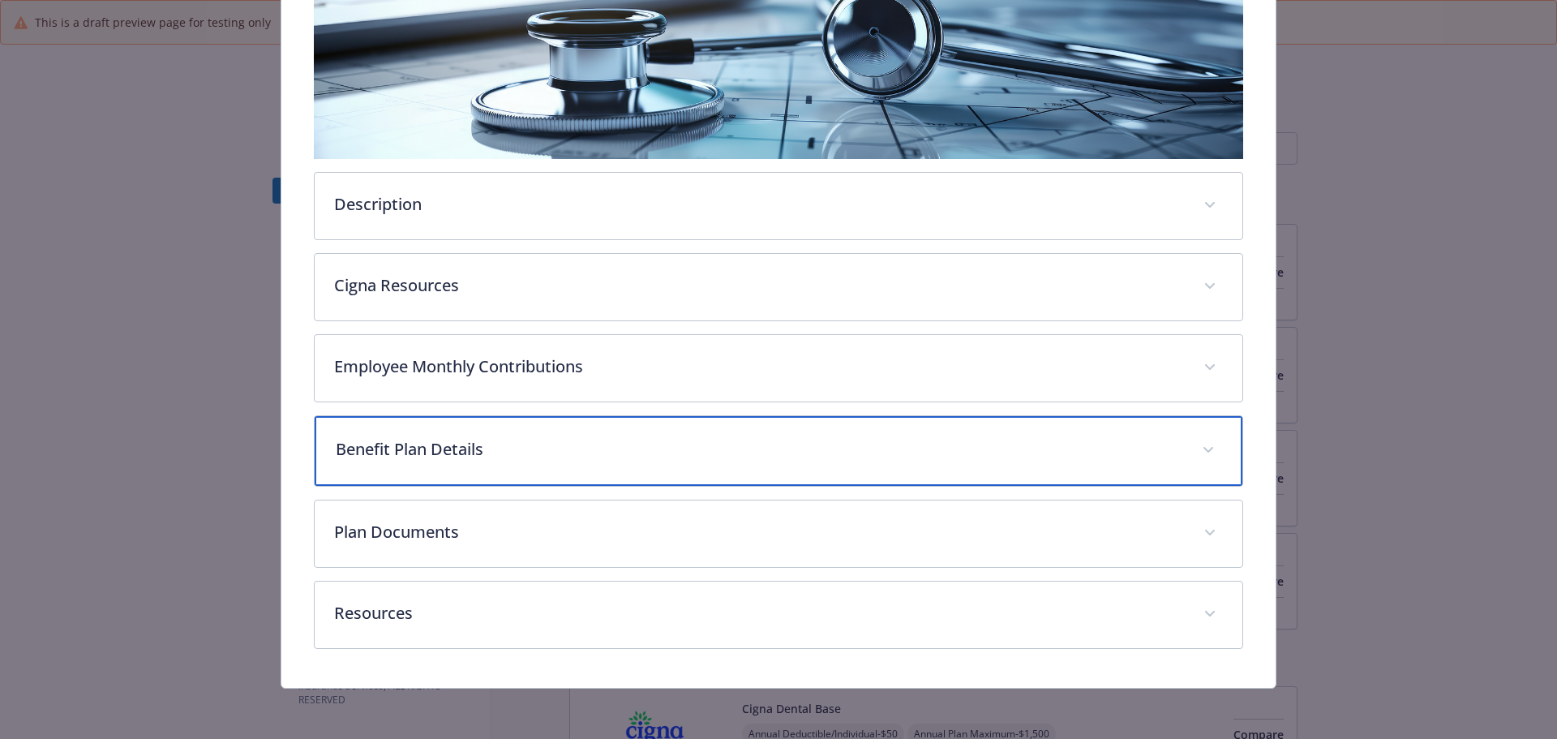
click at [625, 461] on div "Benefit Plan Details" at bounding box center [779, 451] width 929 height 70
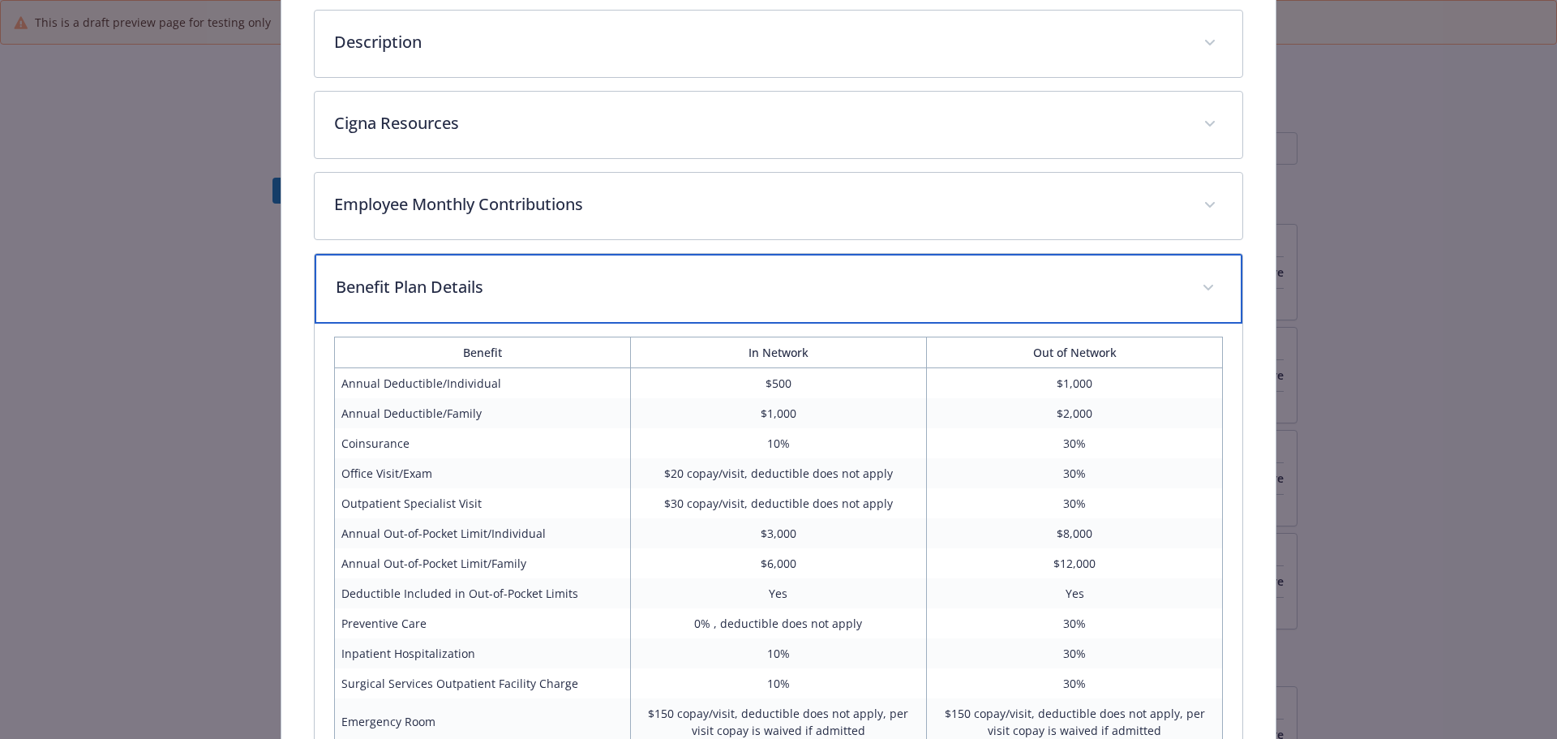
scroll to position [552, 0]
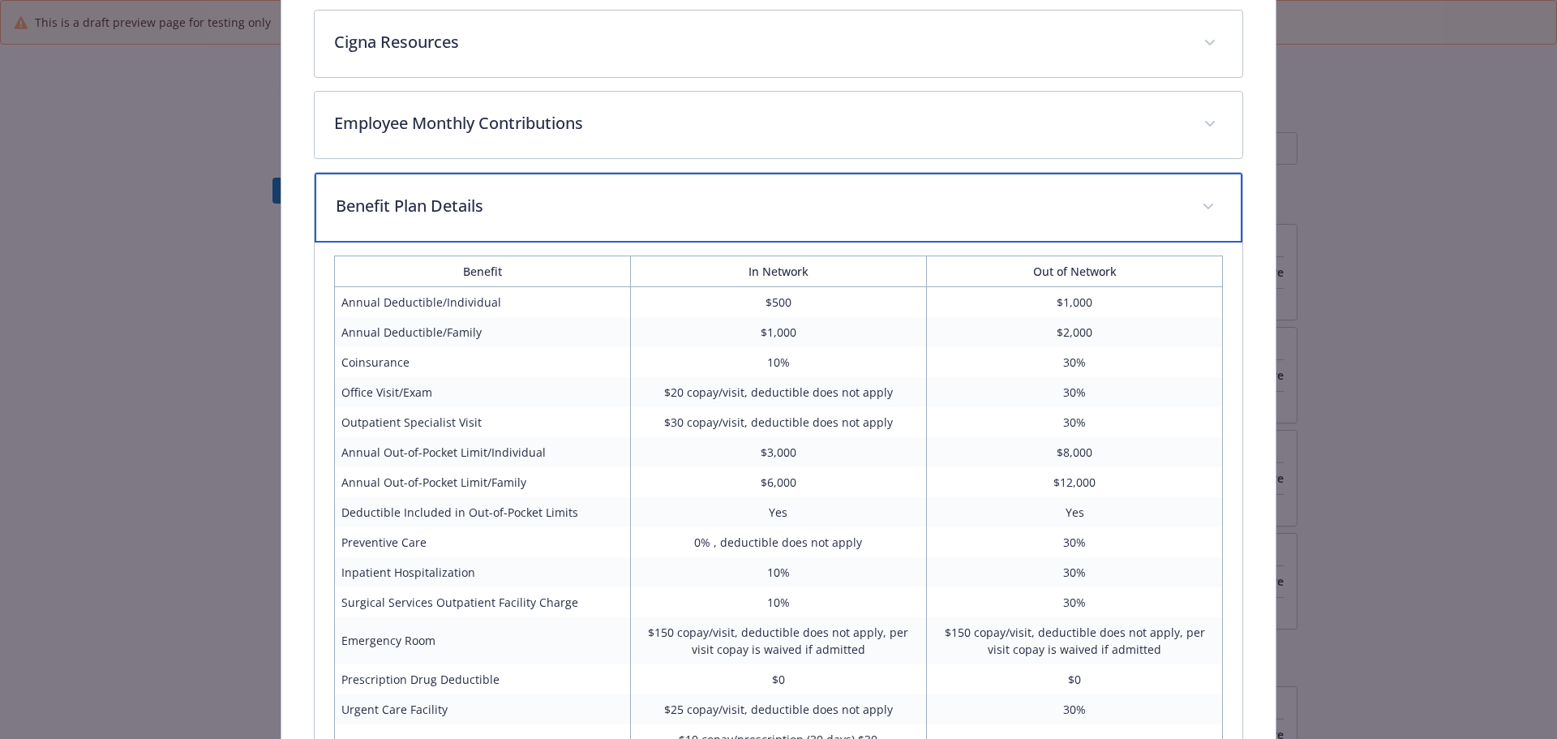
click at [533, 222] on div "Benefit Plan Details" at bounding box center [779, 208] width 929 height 70
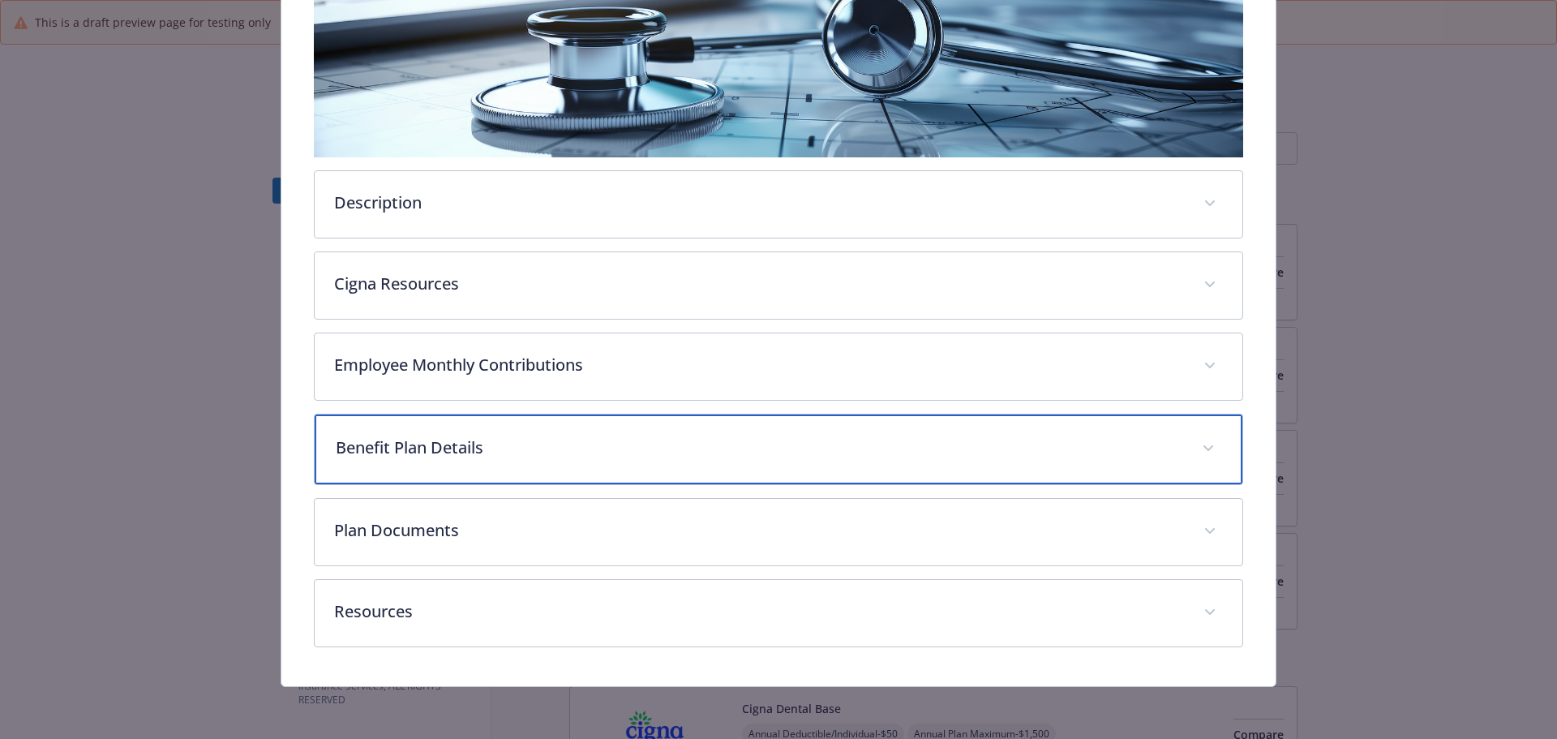
scroll to position [308, 0]
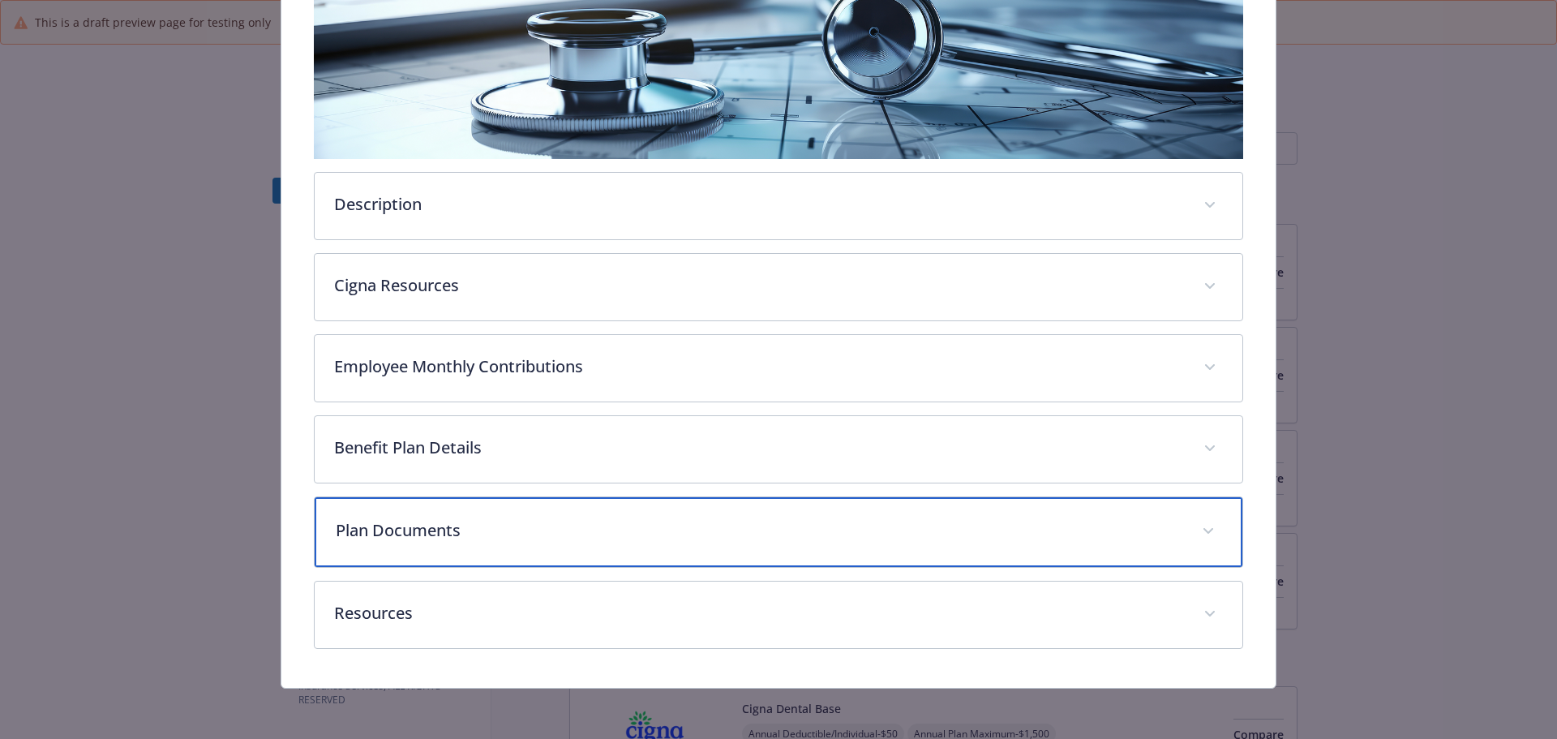
click at [545, 517] on div "Plan Documents" at bounding box center [779, 532] width 929 height 70
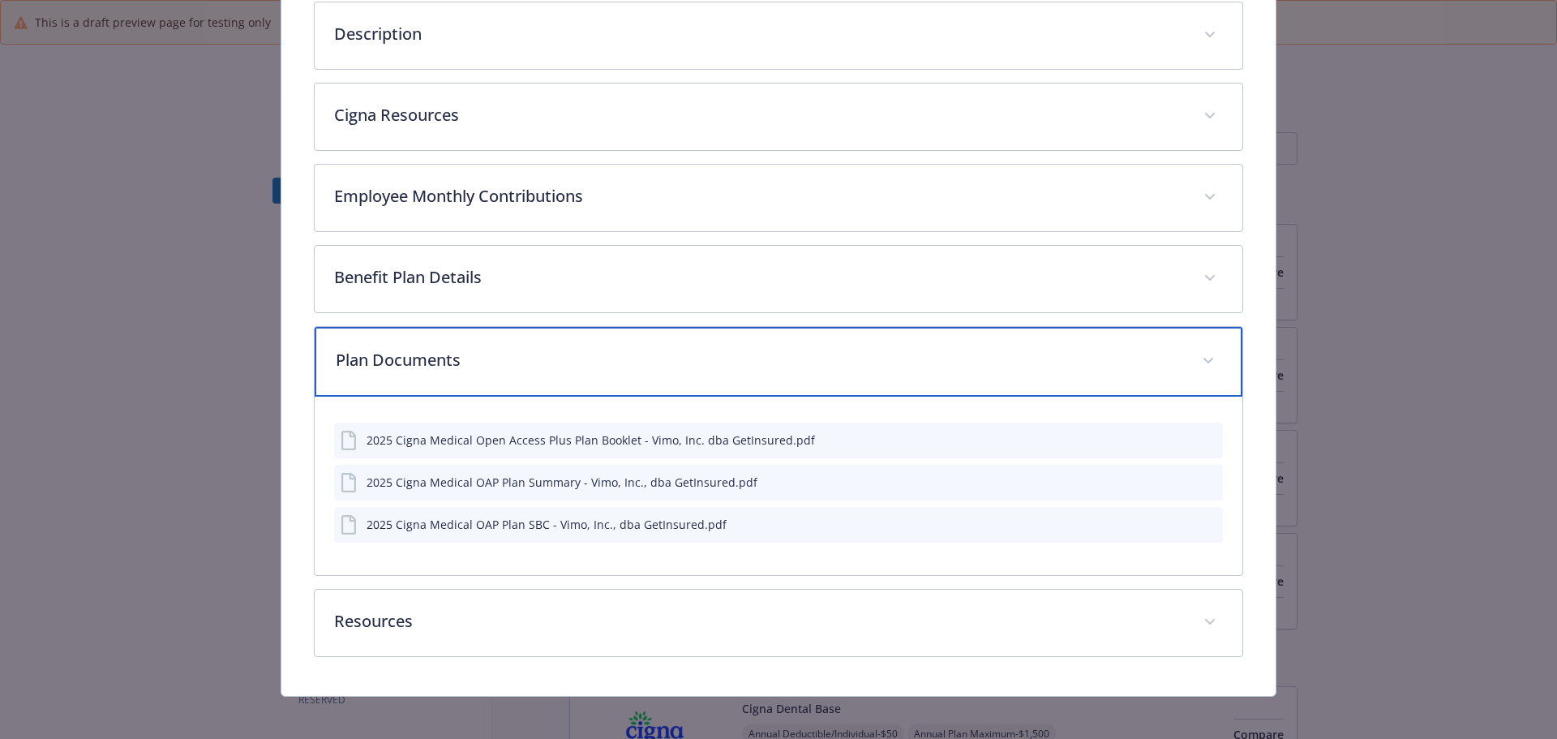
scroll to position [487, 0]
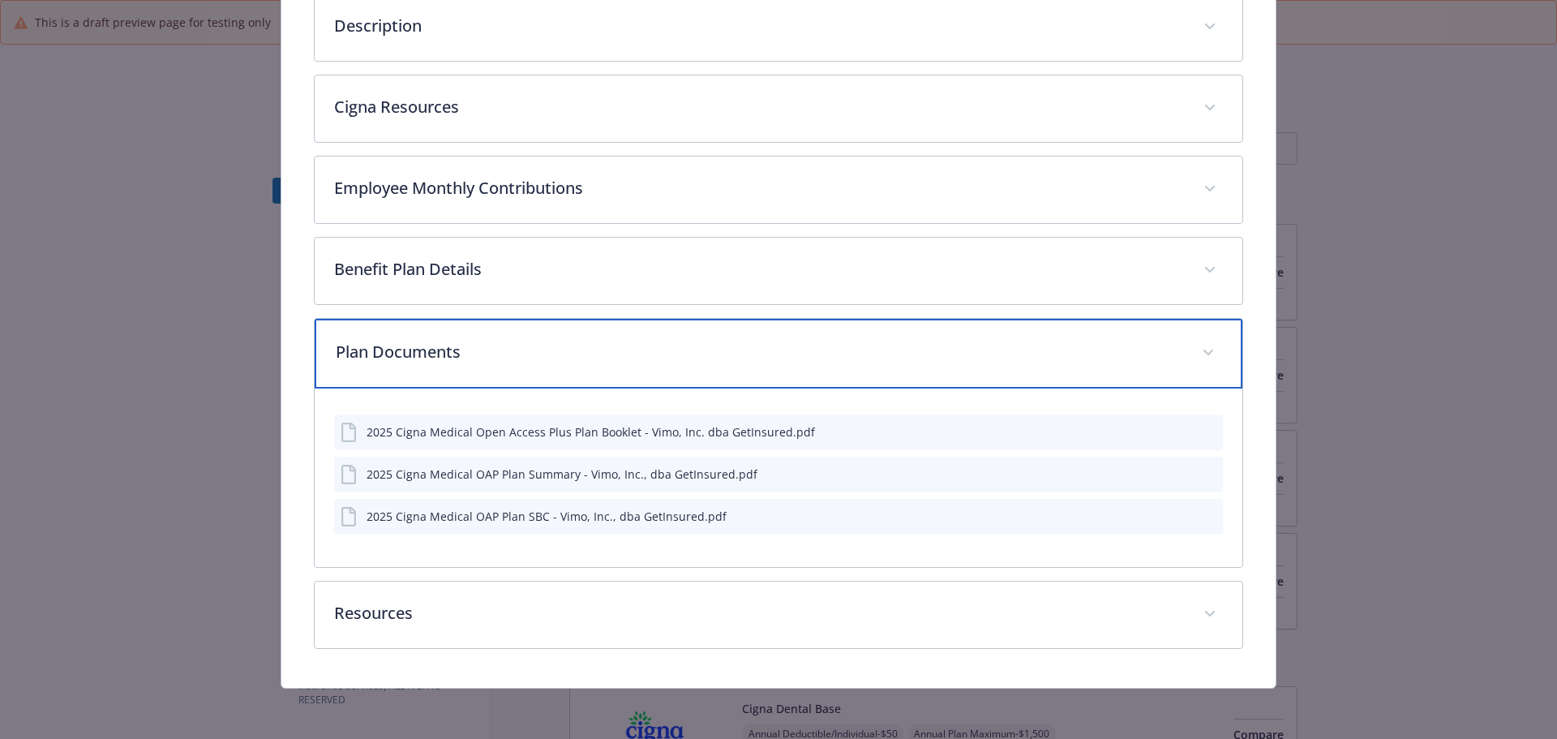
click at [527, 359] on p "Plan Documents" at bounding box center [760, 352] width 848 height 24
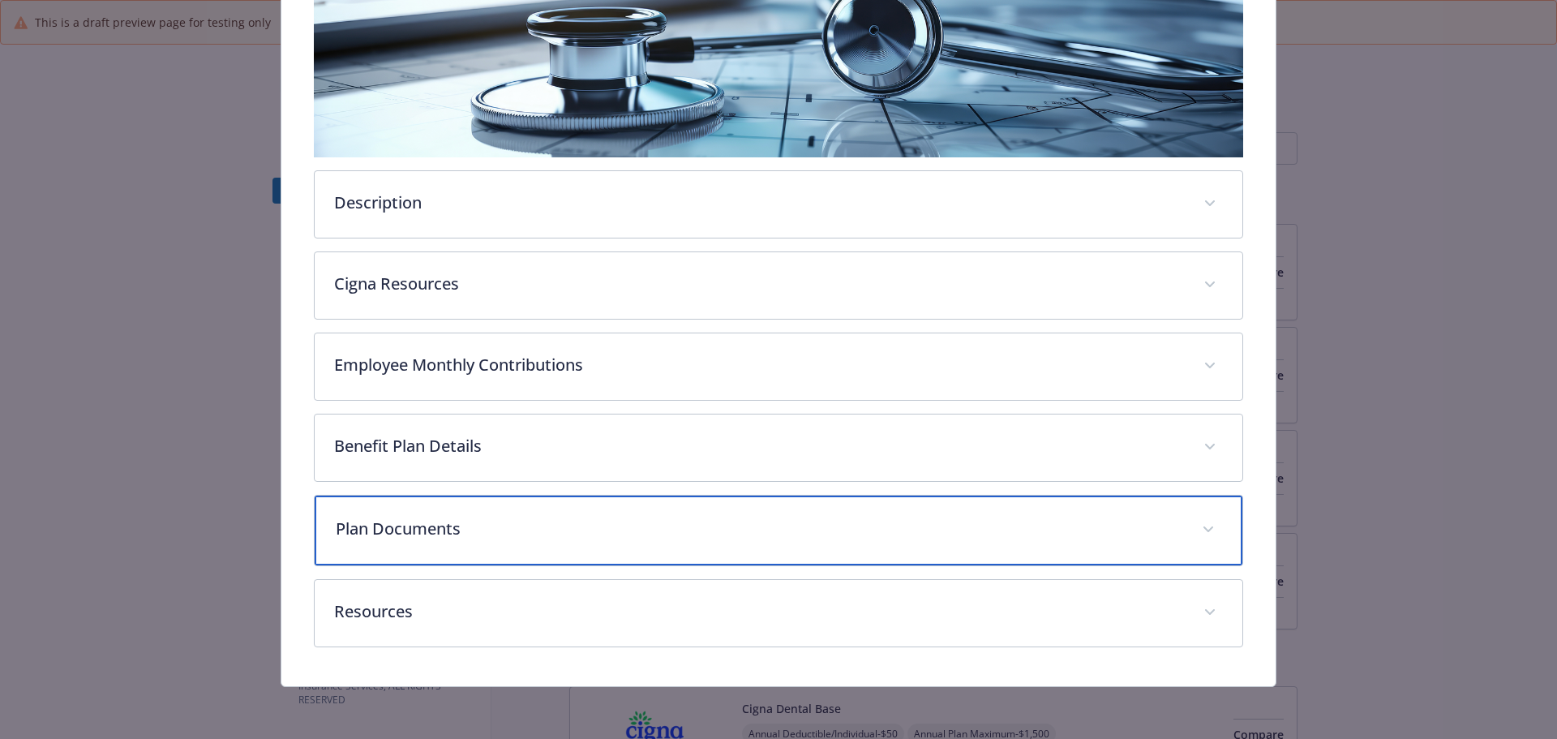
scroll to position [308, 0]
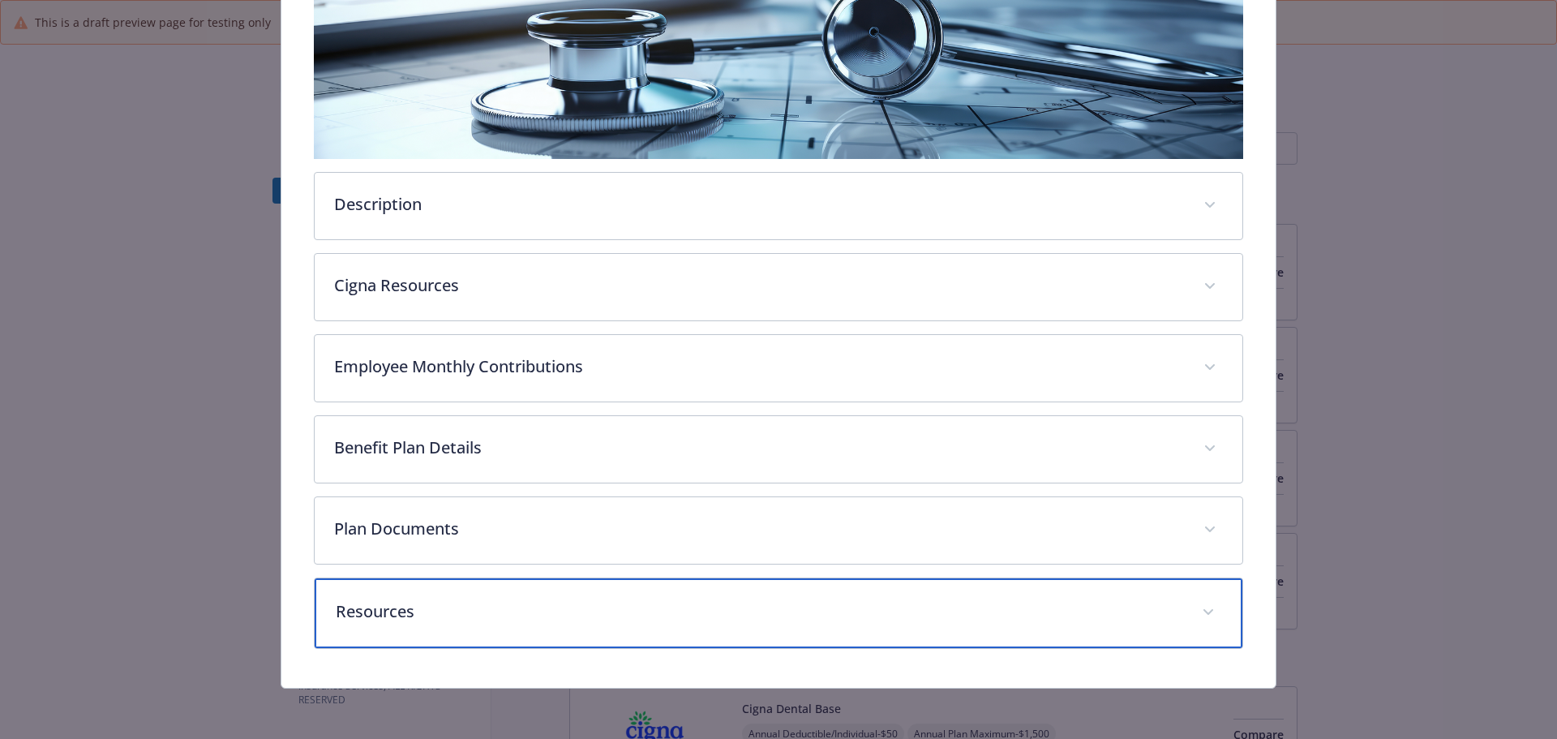
click at [522, 603] on p "Resources" at bounding box center [760, 611] width 848 height 24
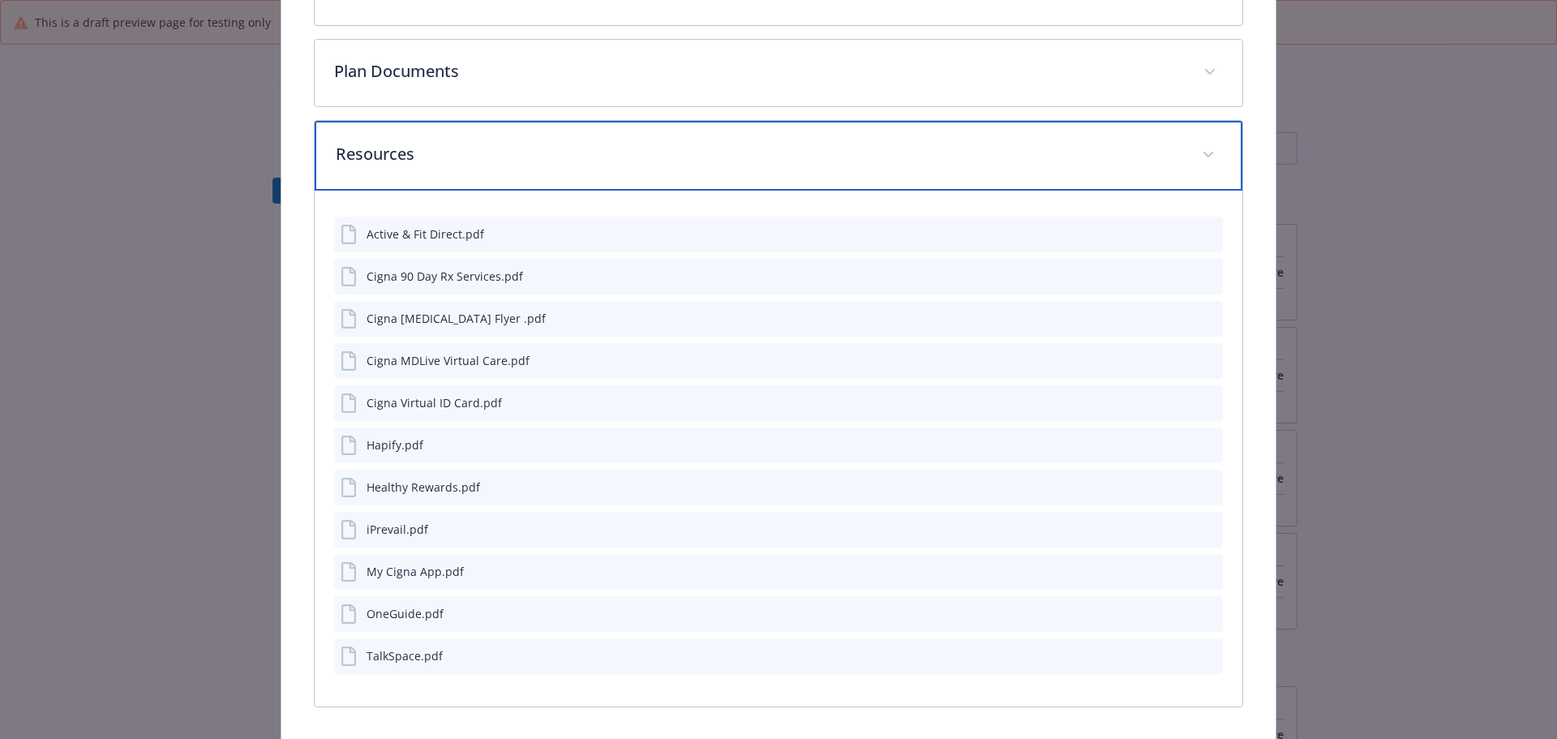
scroll to position [824, 0]
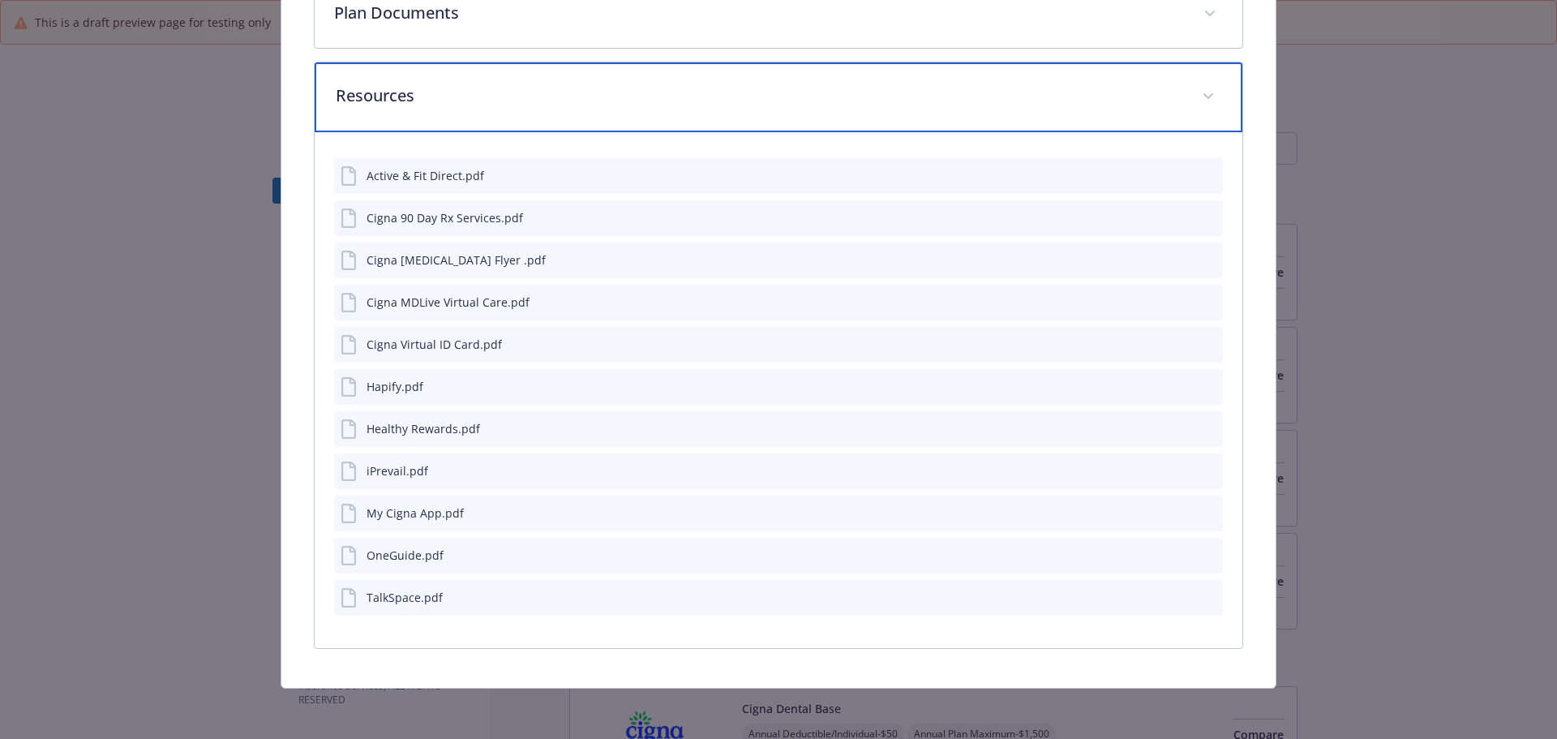
click at [507, 101] on p "Resources" at bounding box center [760, 96] width 848 height 24
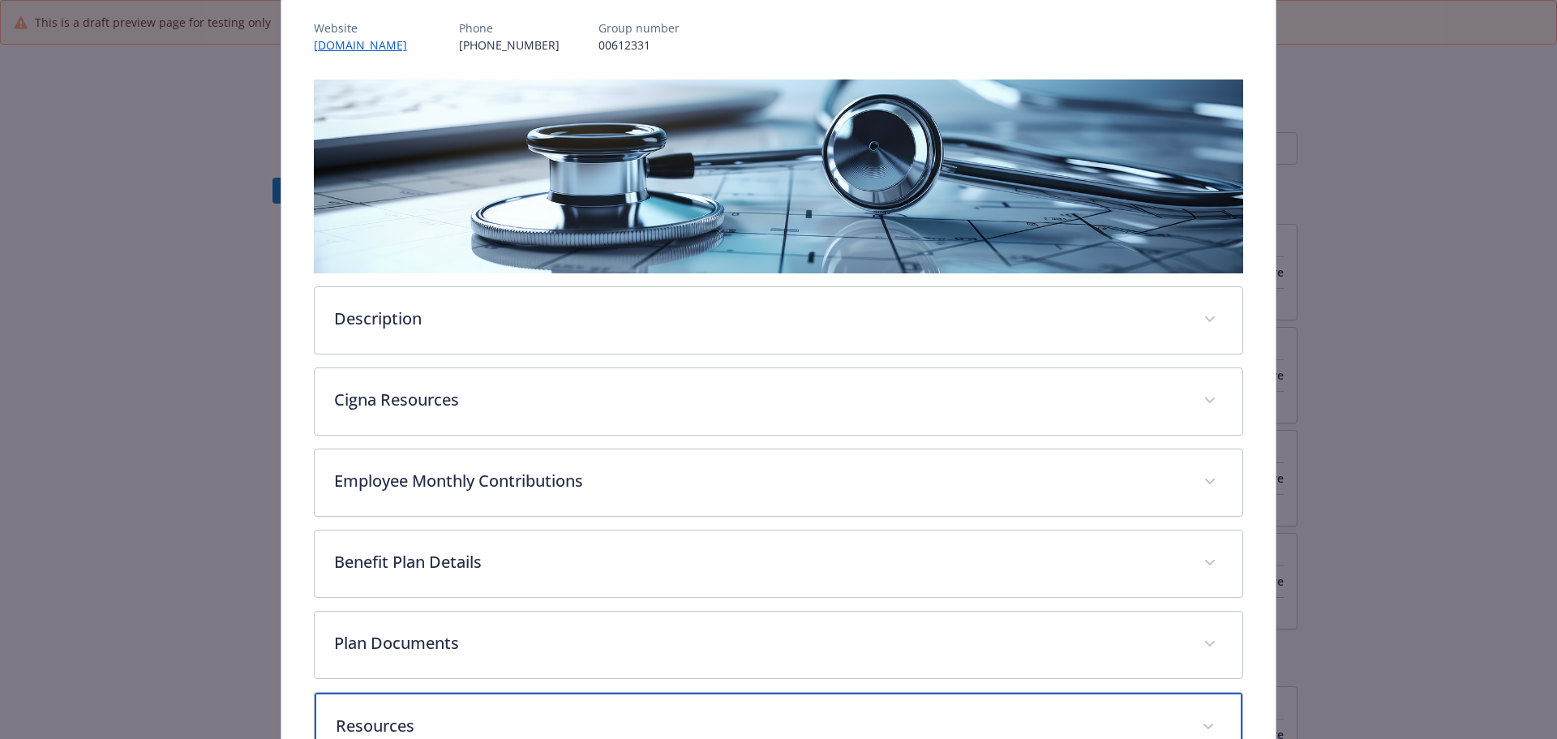
scroll to position [0, 0]
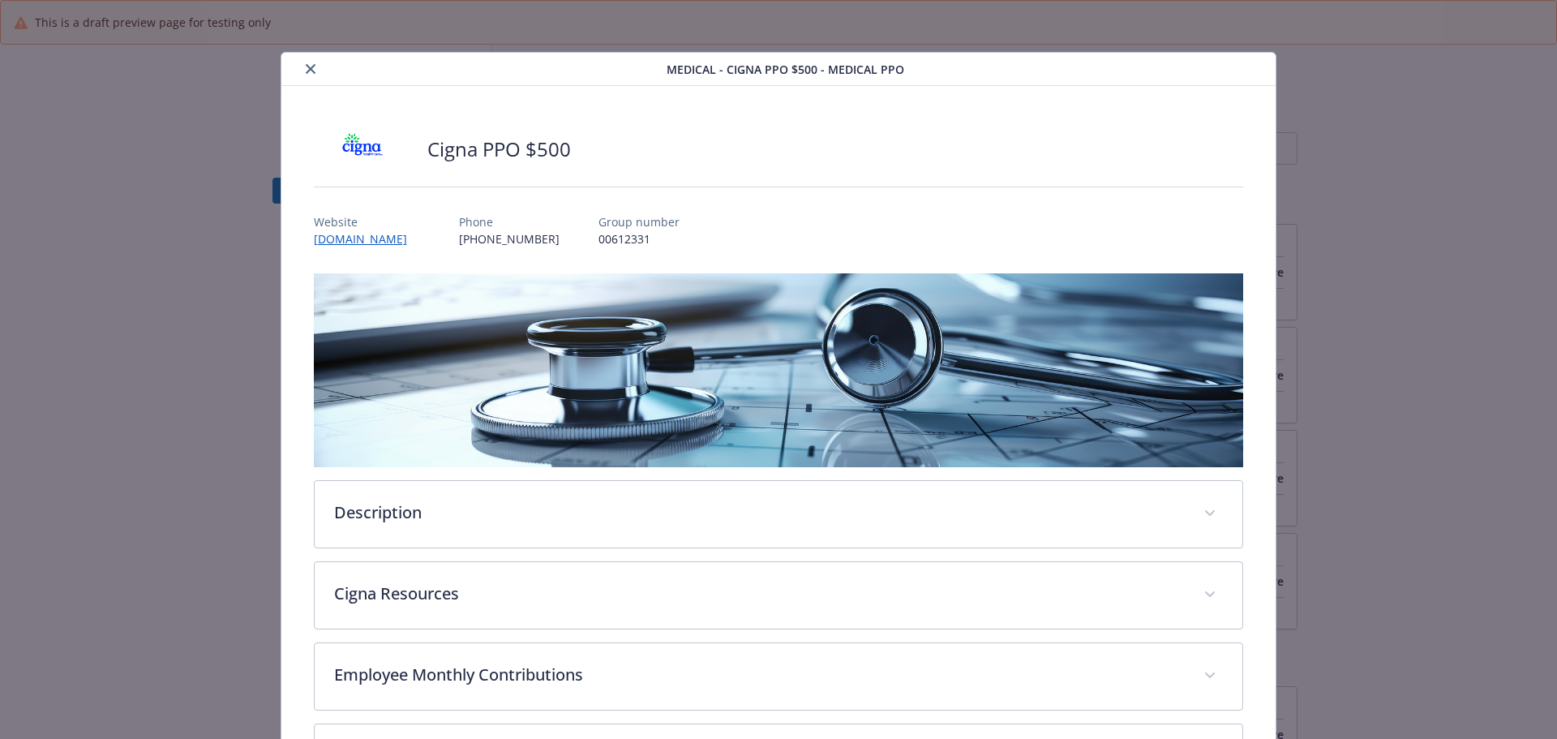
click at [302, 67] on button "close" at bounding box center [310, 68] width 19 height 19
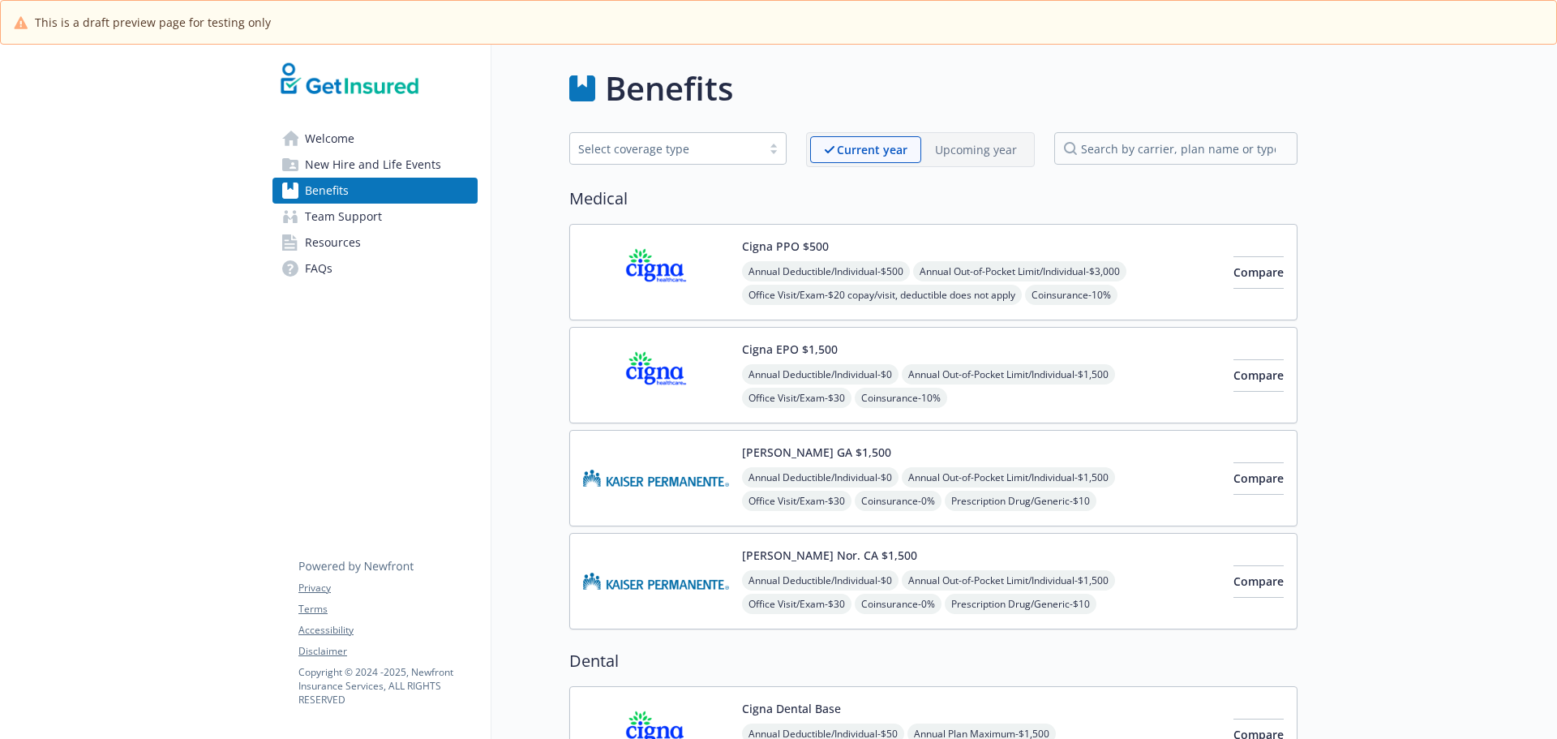
click at [317, 262] on span "FAQs" at bounding box center [319, 268] width 28 height 26
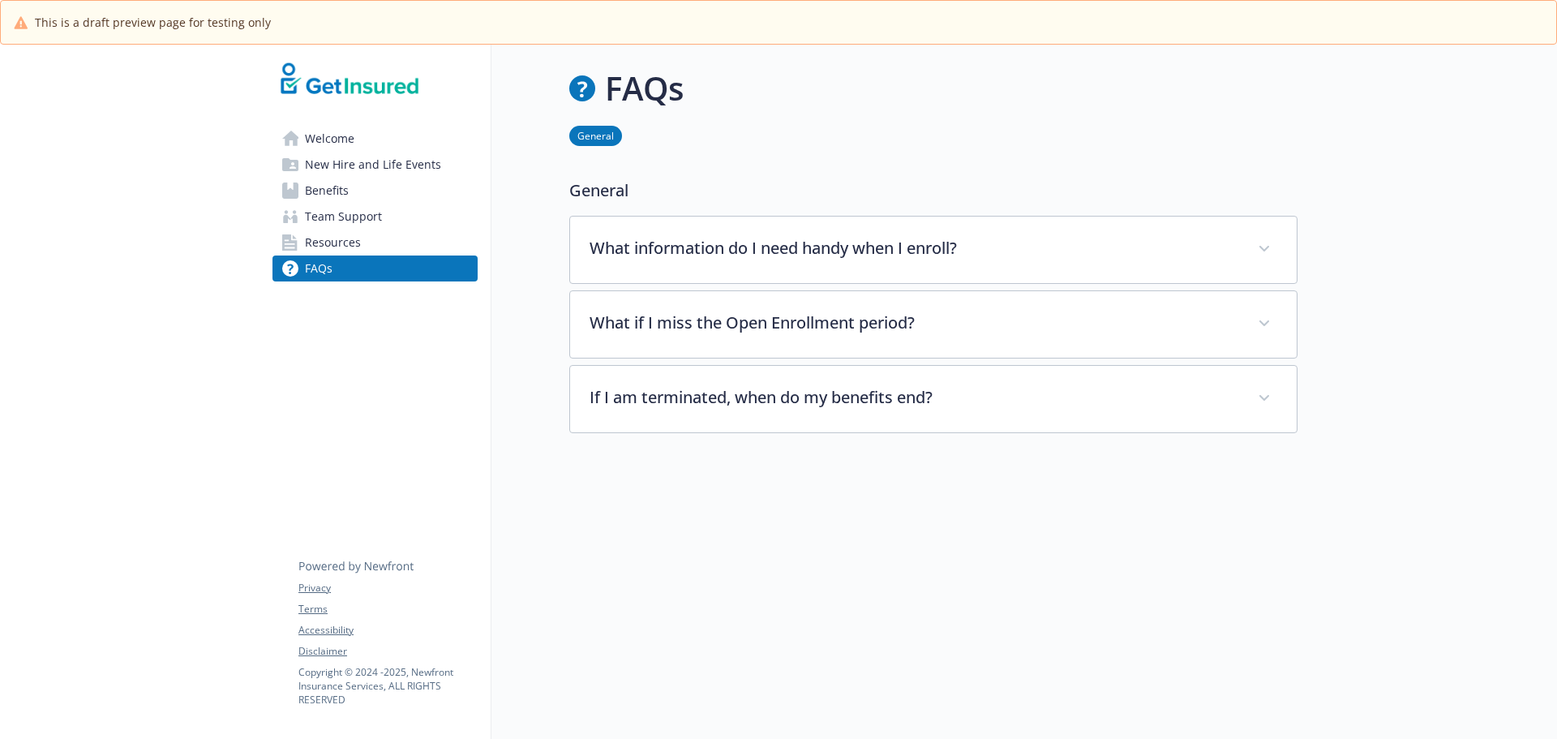
click at [337, 243] on span "Resources" at bounding box center [333, 243] width 56 height 26
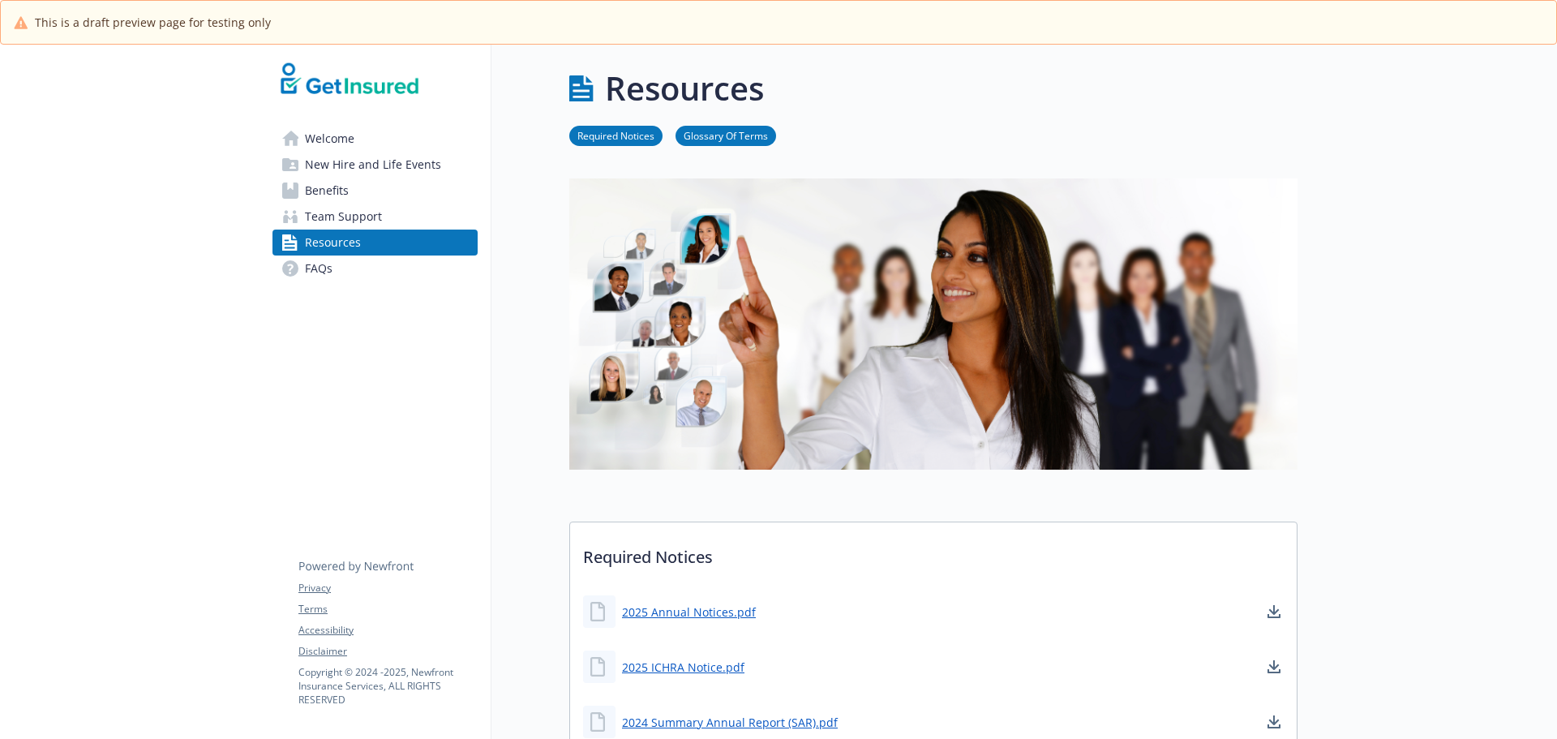
click at [324, 143] on span "Welcome" at bounding box center [329, 139] width 49 height 26
